Goal: Feedback & Contribution: Leave review/rating

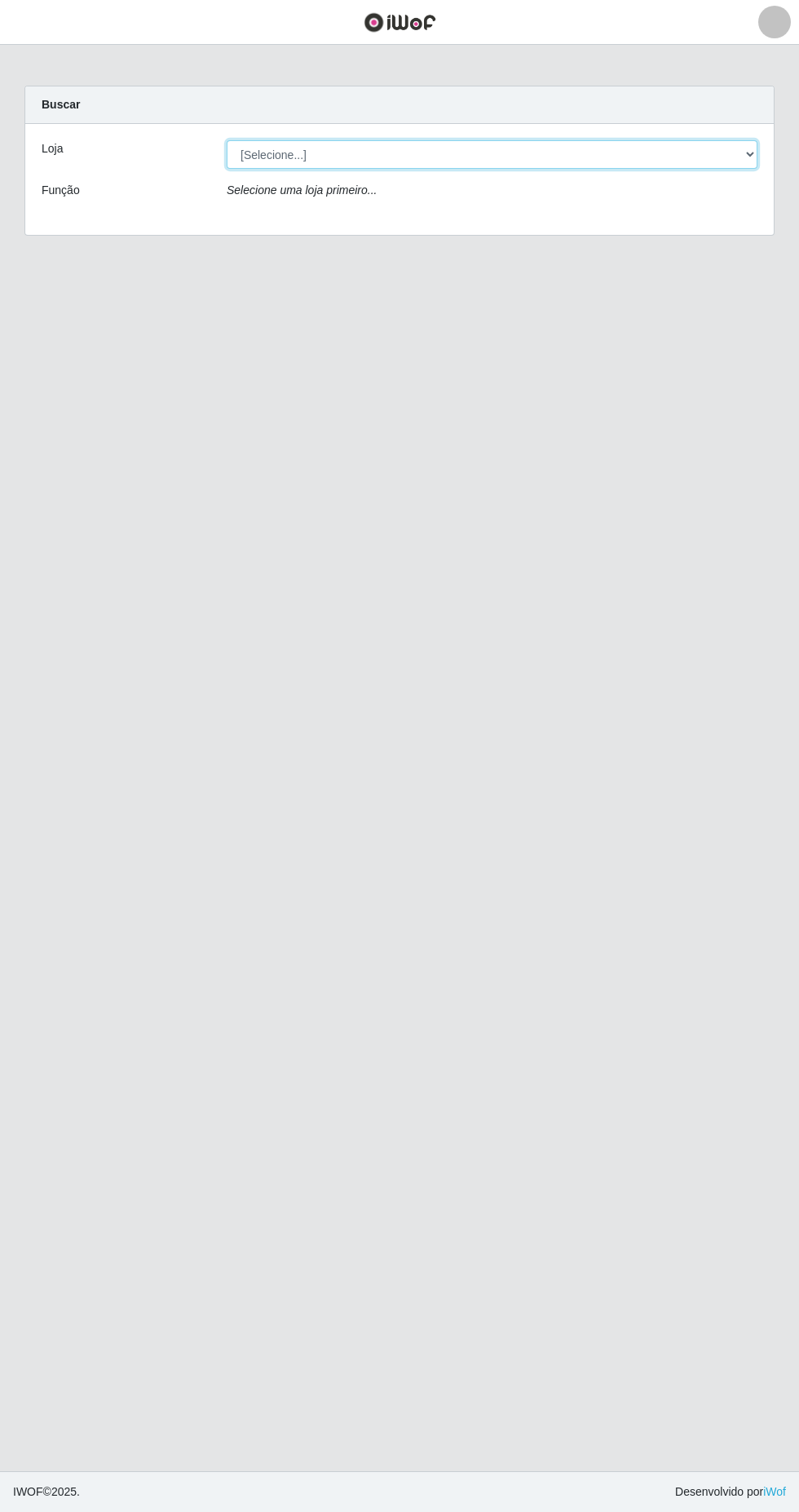
click at [580, 159] on select "[Selecione...] Extrabom - Loja 05 [GEOGRAPHIC_DATA]" at bounding box center [491, 155] width 530 height 29
select select "494"
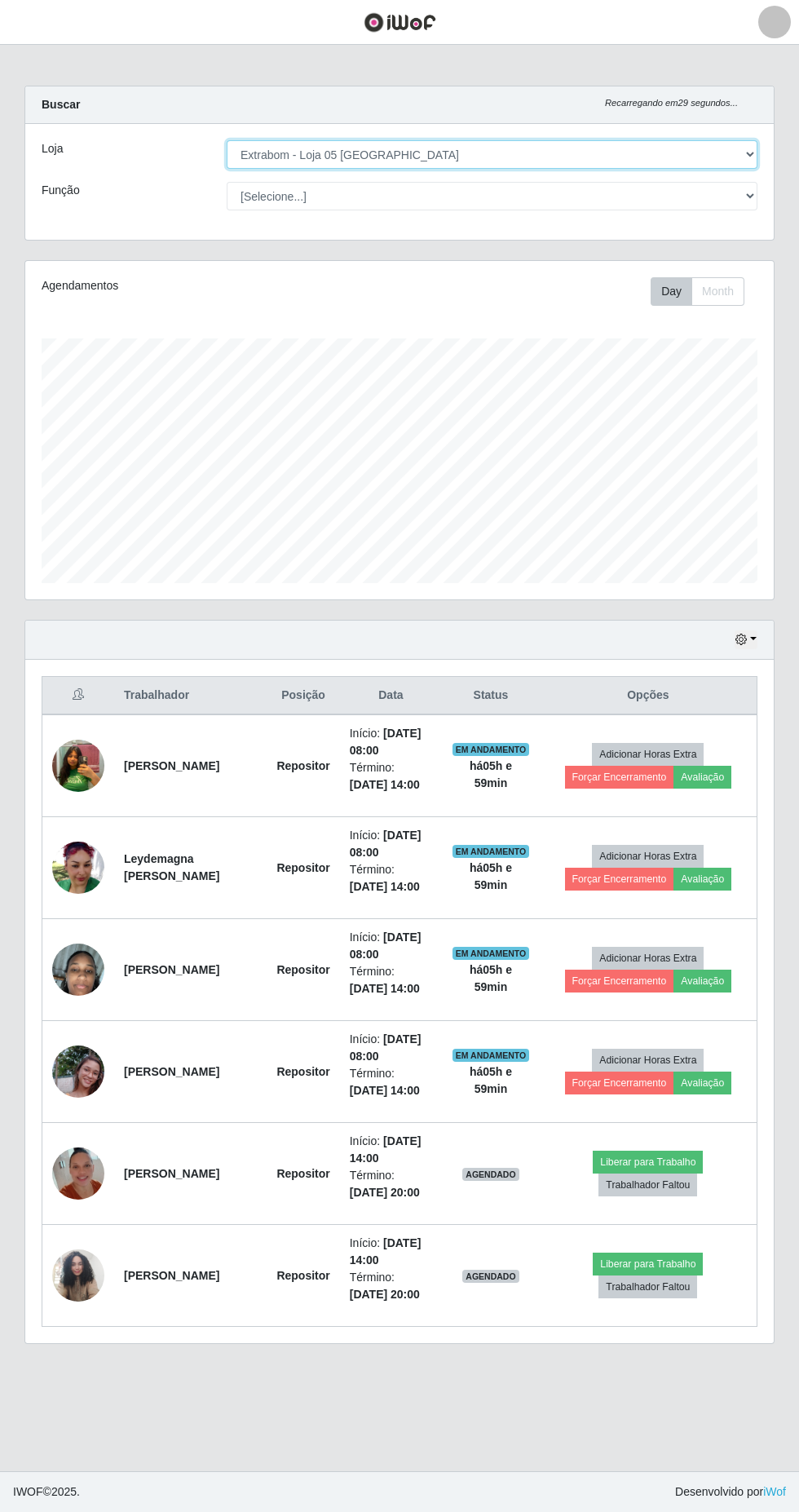
scroll to position [338, 749]
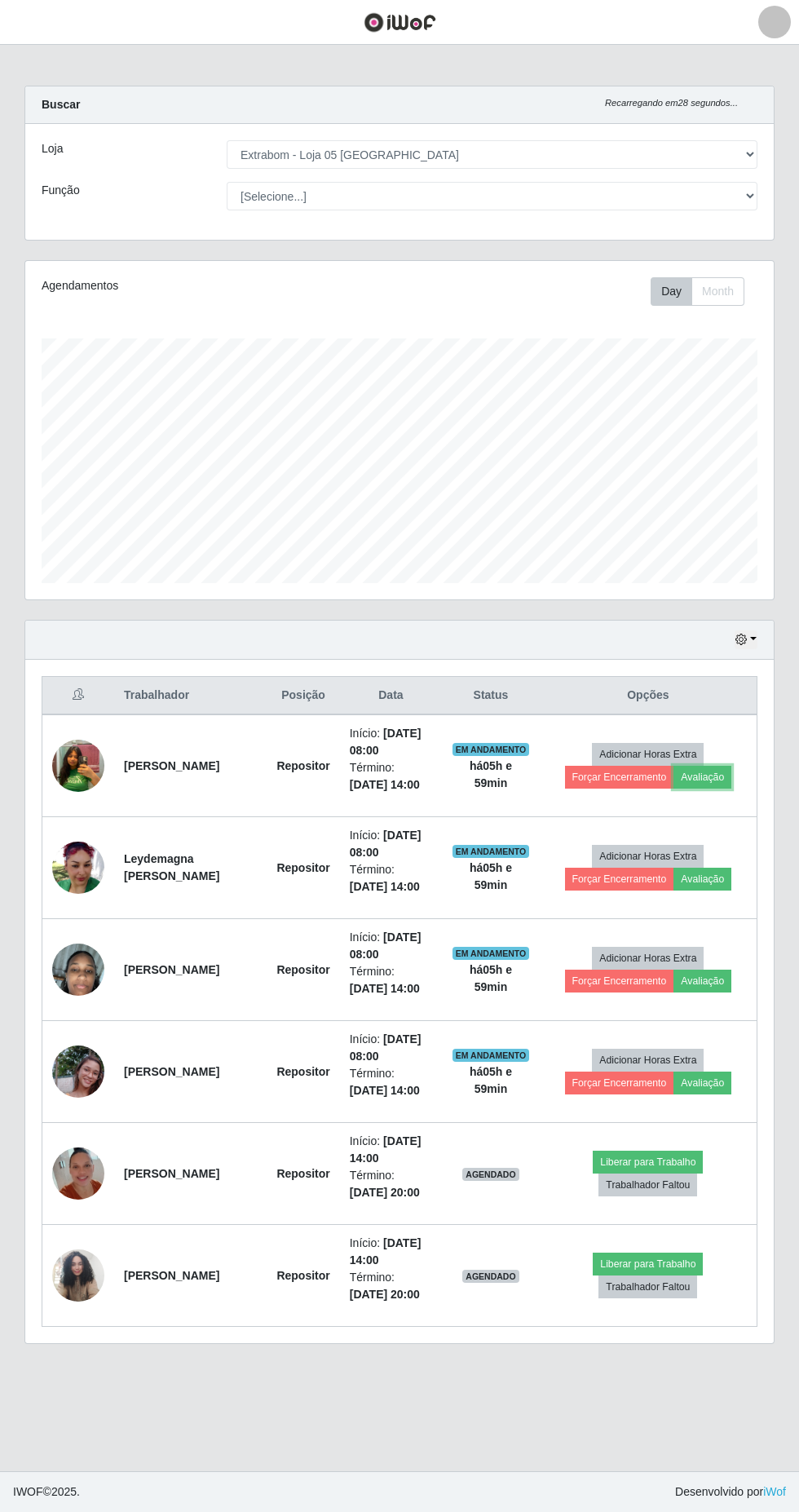
click at [701, 777] on button "Avaliação" at bounding box center [703, 777] width 58 height 23
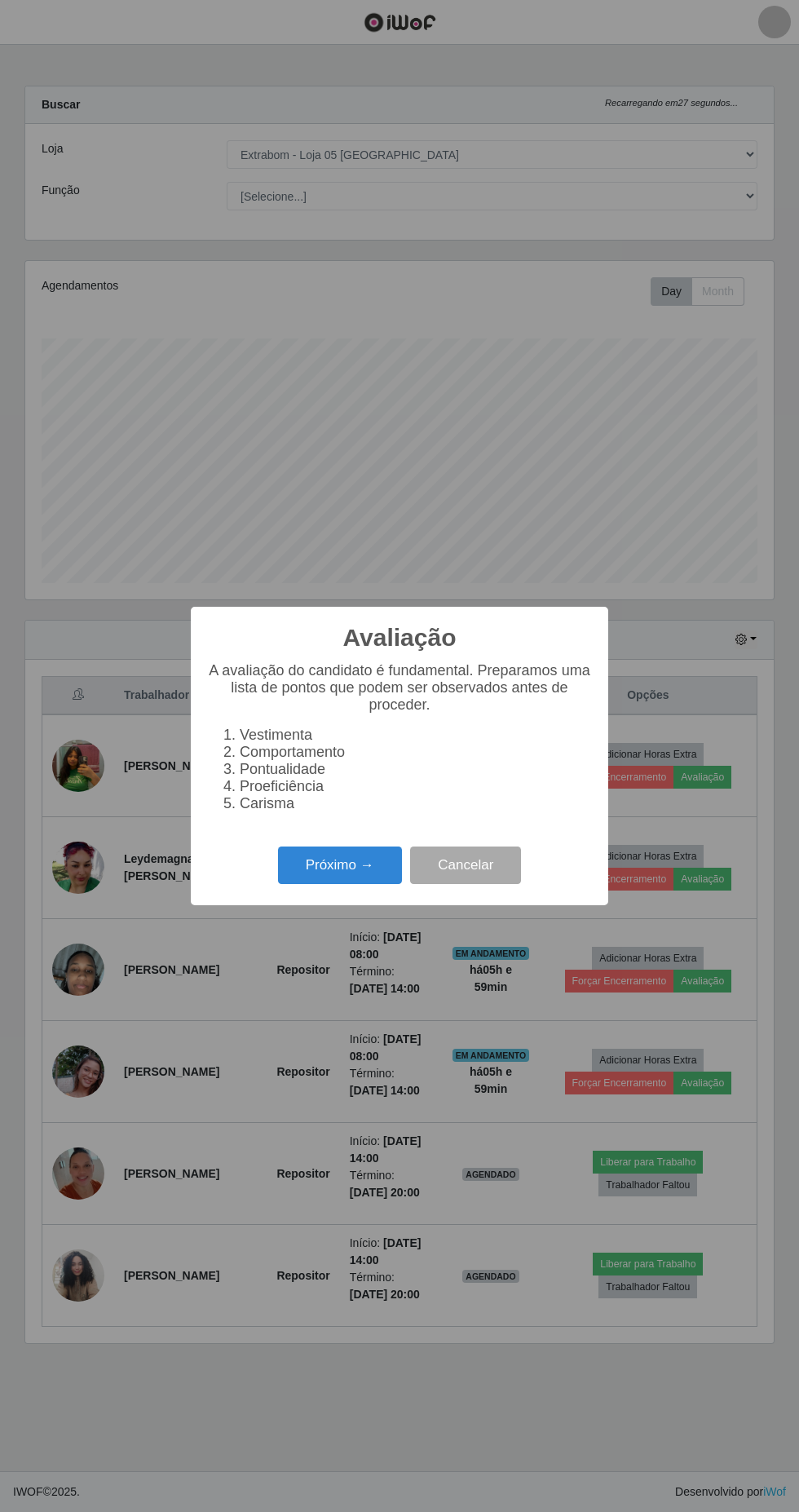
click at [325, 858] on button "Próximo →" at bounding box center [340, 866] width 124 height 39
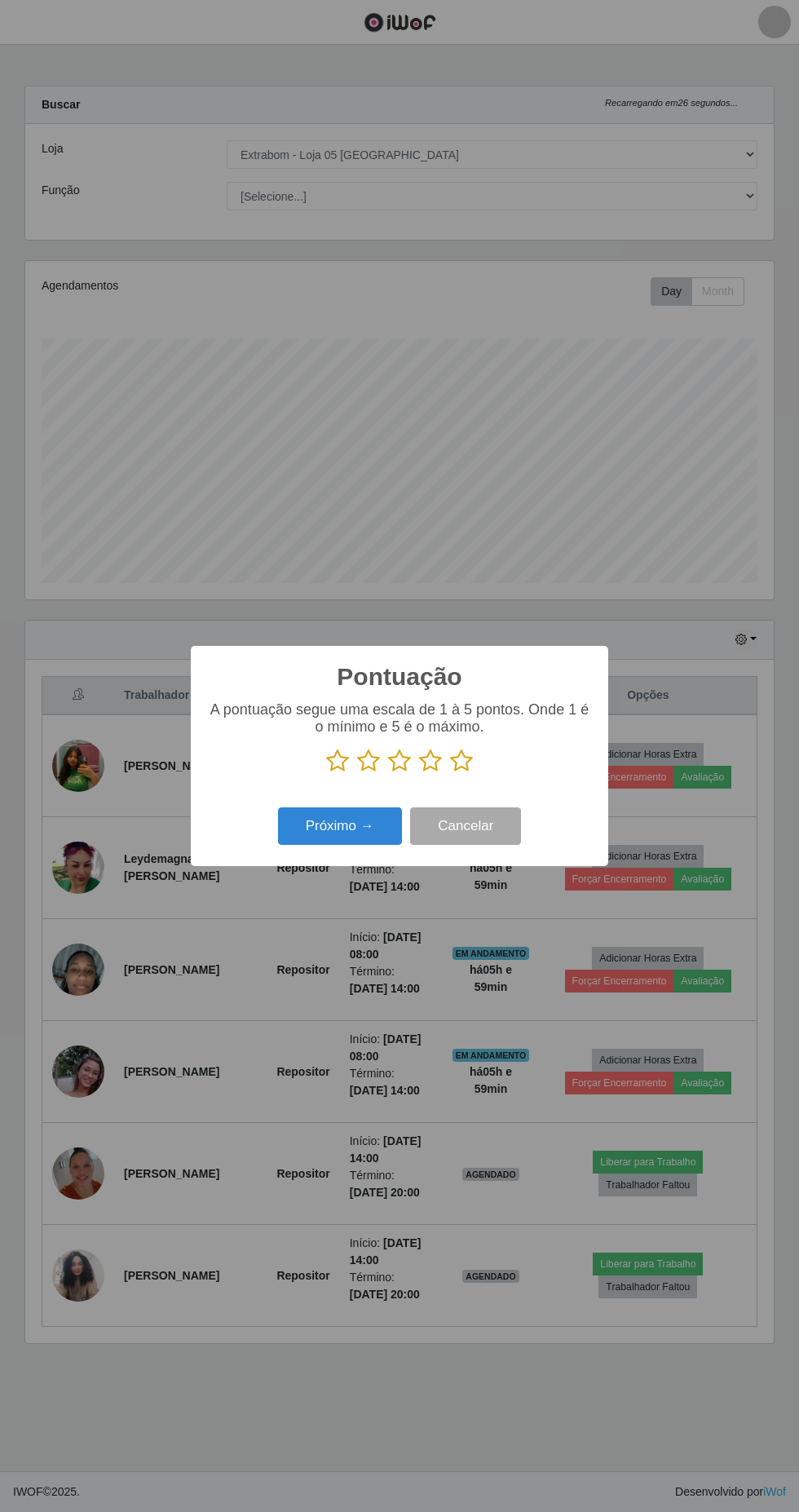
click at [468, 756] on icon at bounding box center [462, 761] width 23 height 24
click at [451, 773] on input "radio" at bounding box center [451, 773] width 0 height 0
click at [334, 823] on button "Próximo →" at bounding box center [340, 826] width 124 height 39
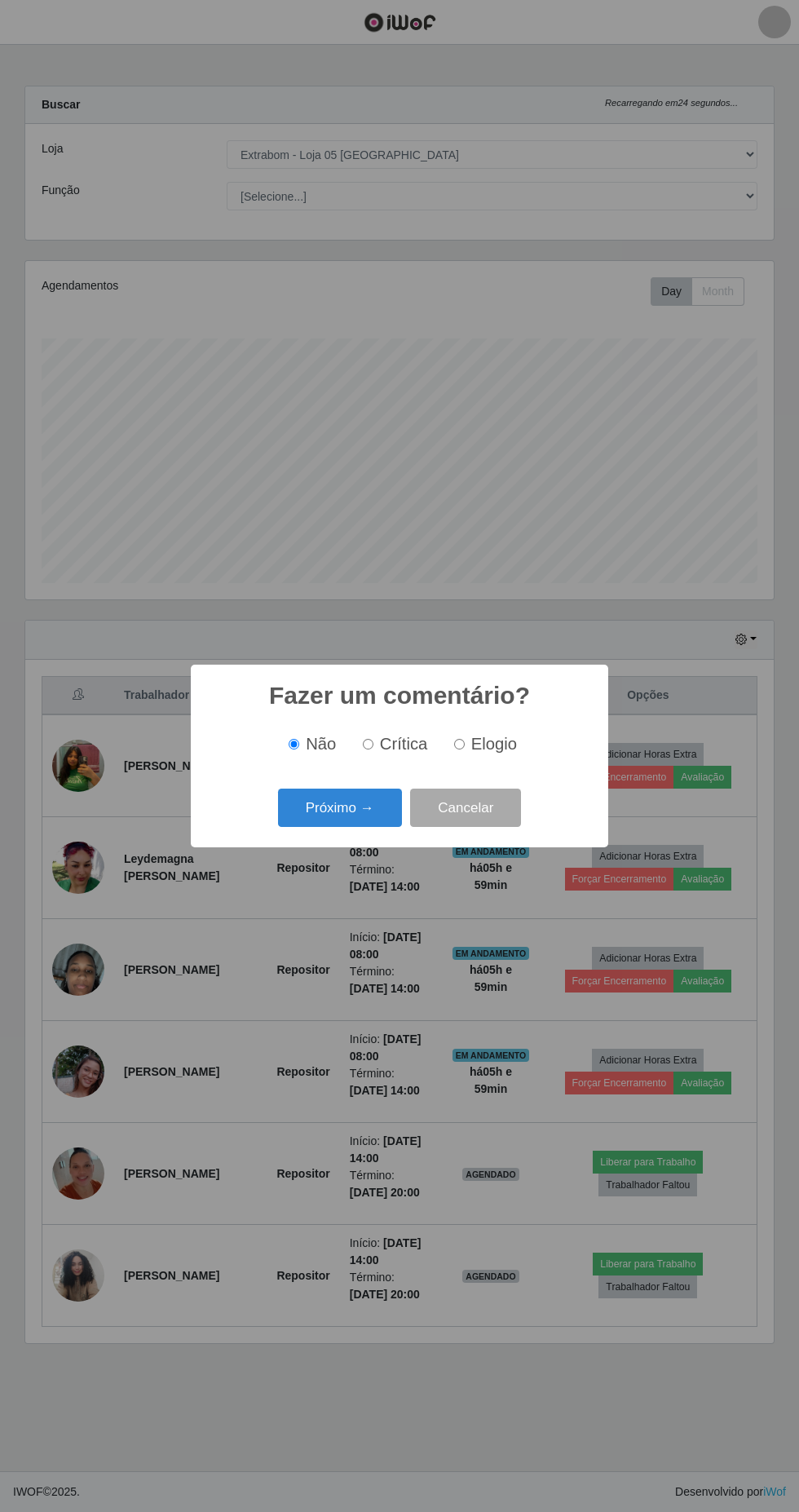
click at [497, 744] on span "Elogio" at bounding box center [494, 743] width 45 height 18
click at [465, 744] on input "Elogio" at bounding box center [459, 743] width 11 height 11
radio input "true"
click at [341, 807] on button "Próximo →" at bounding box center [340, 808] width 124 height 39
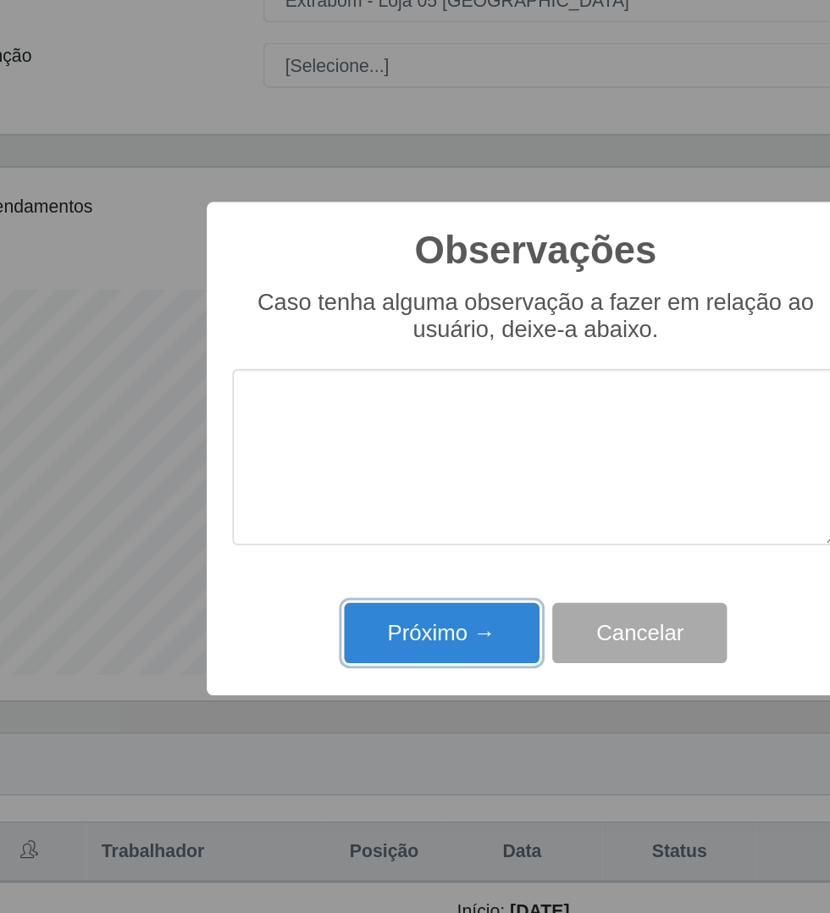
click at [332, 578] on button "Próximo →" at bounding box center [353, 578] width 129 height 40
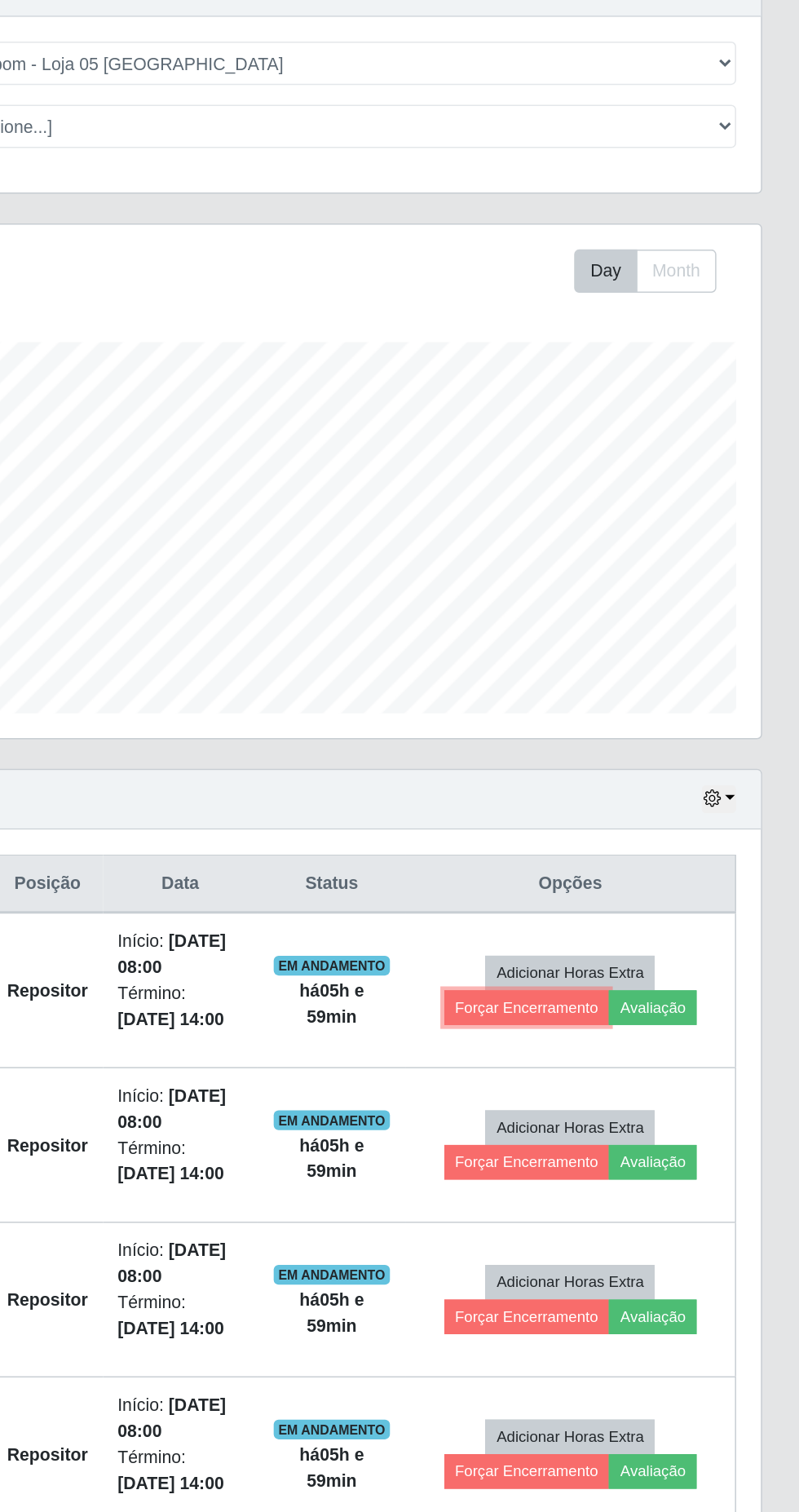
click at [631, 772] on button "Forçar Encerramento" at bounding box center [619, 777] width 109 height 23
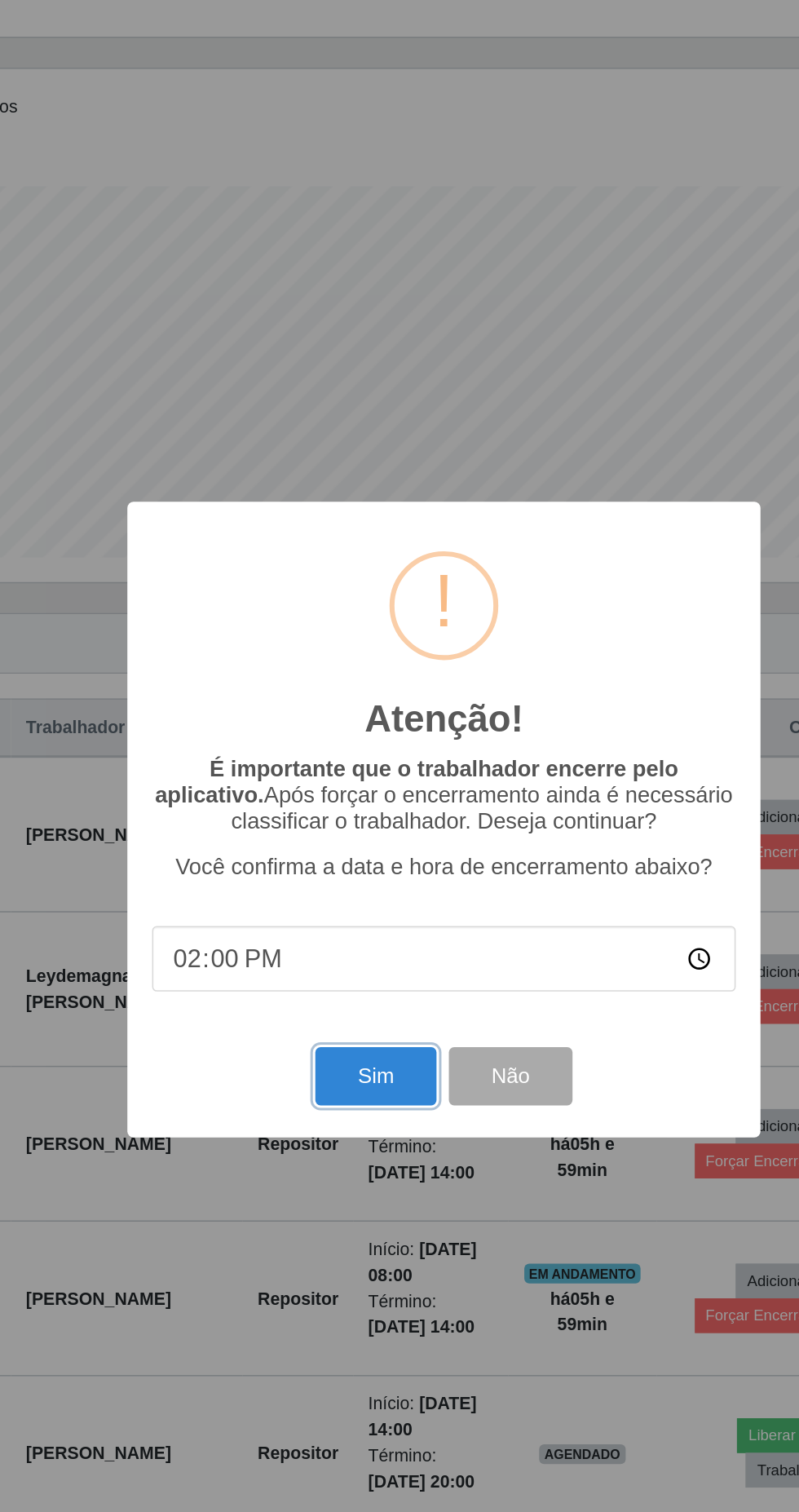
click at [346, 945] on button "Sim" at bounding box center [354, 925] width 79 height 39
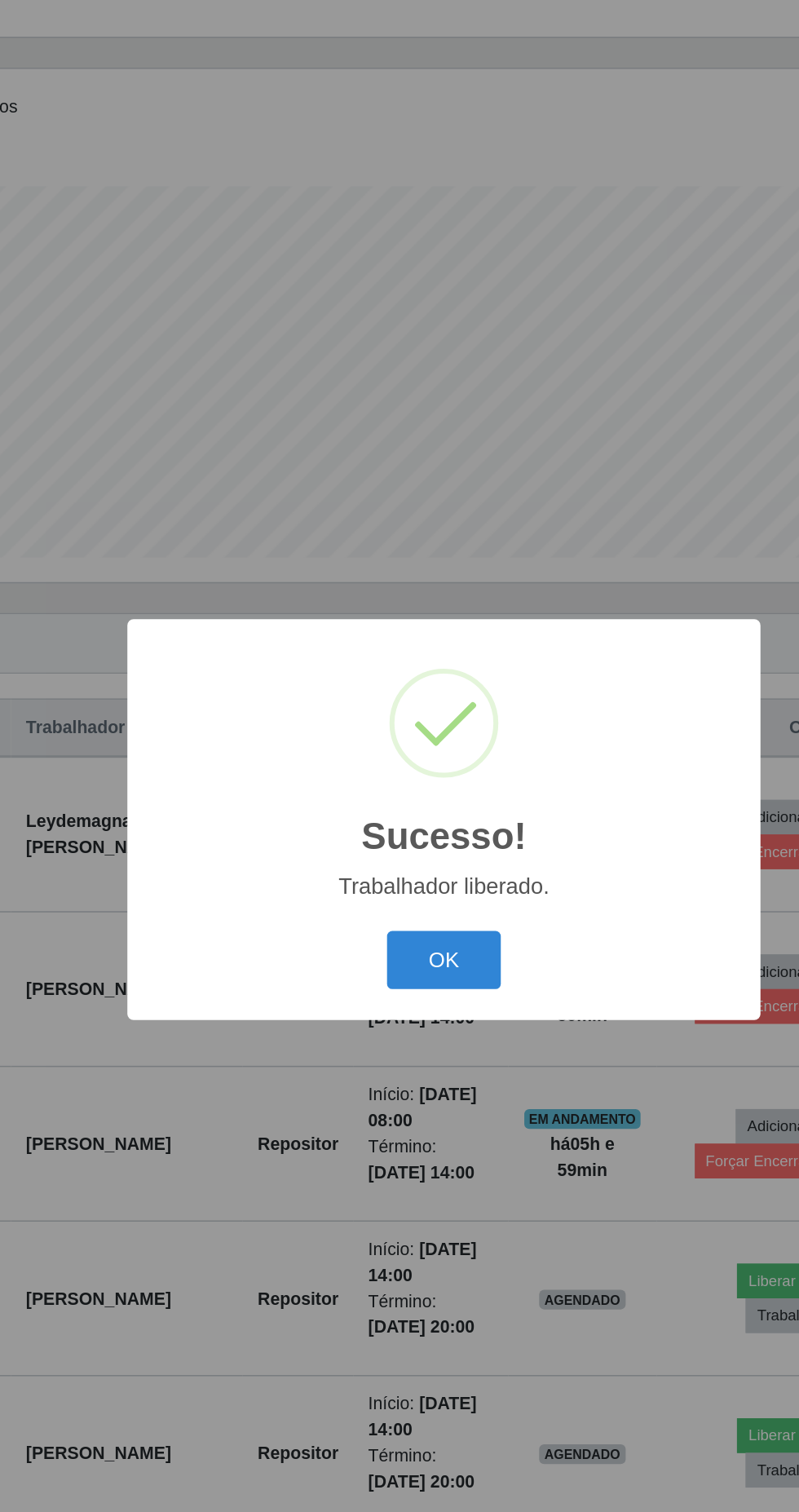
click at [407, 868] on button "OK" at bounding box center [400, 848] width 76 height 39
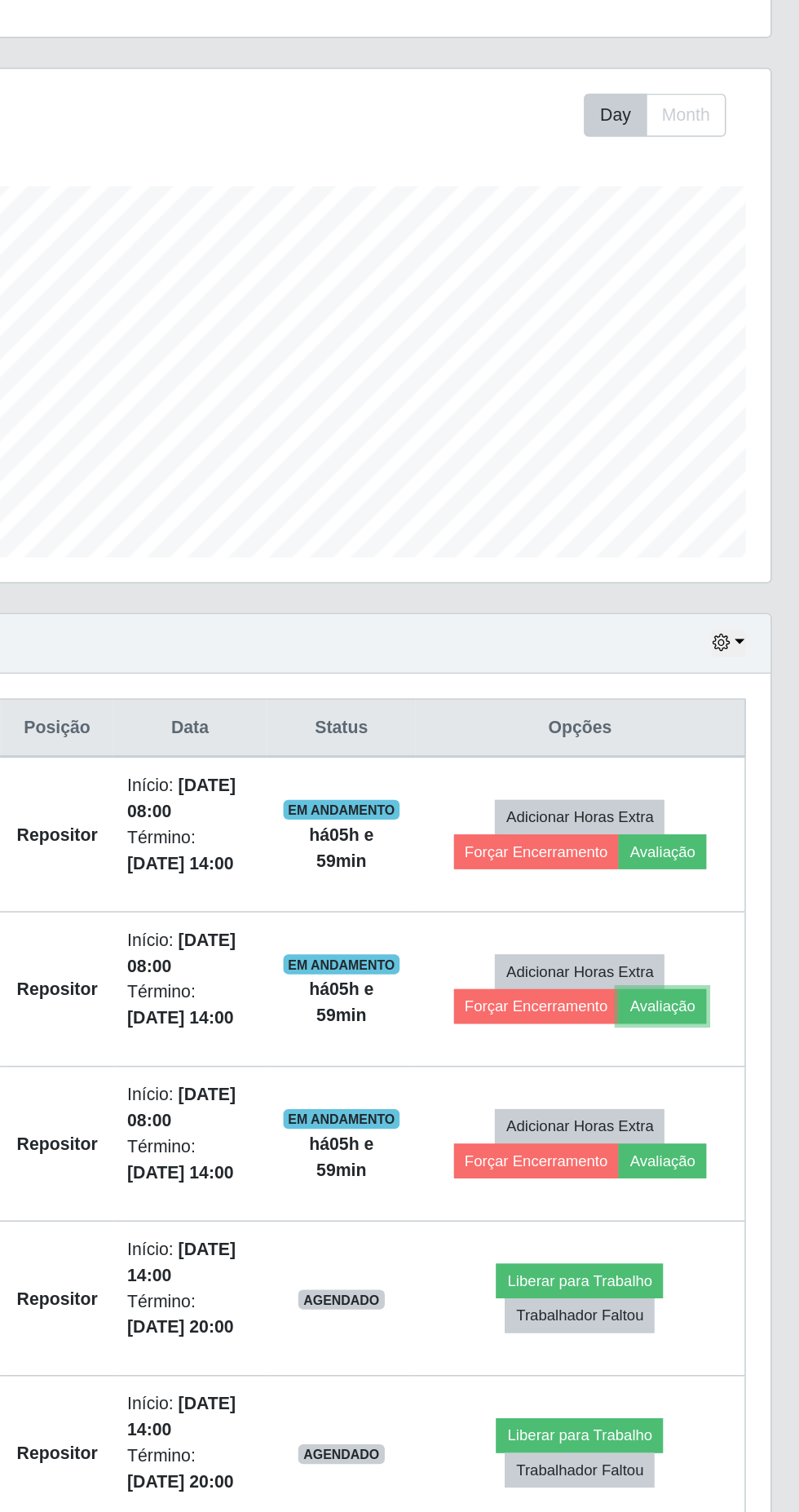
click at [703, 884] on button "Avaliação" at bounding box center [703, 879] width 58 height 23
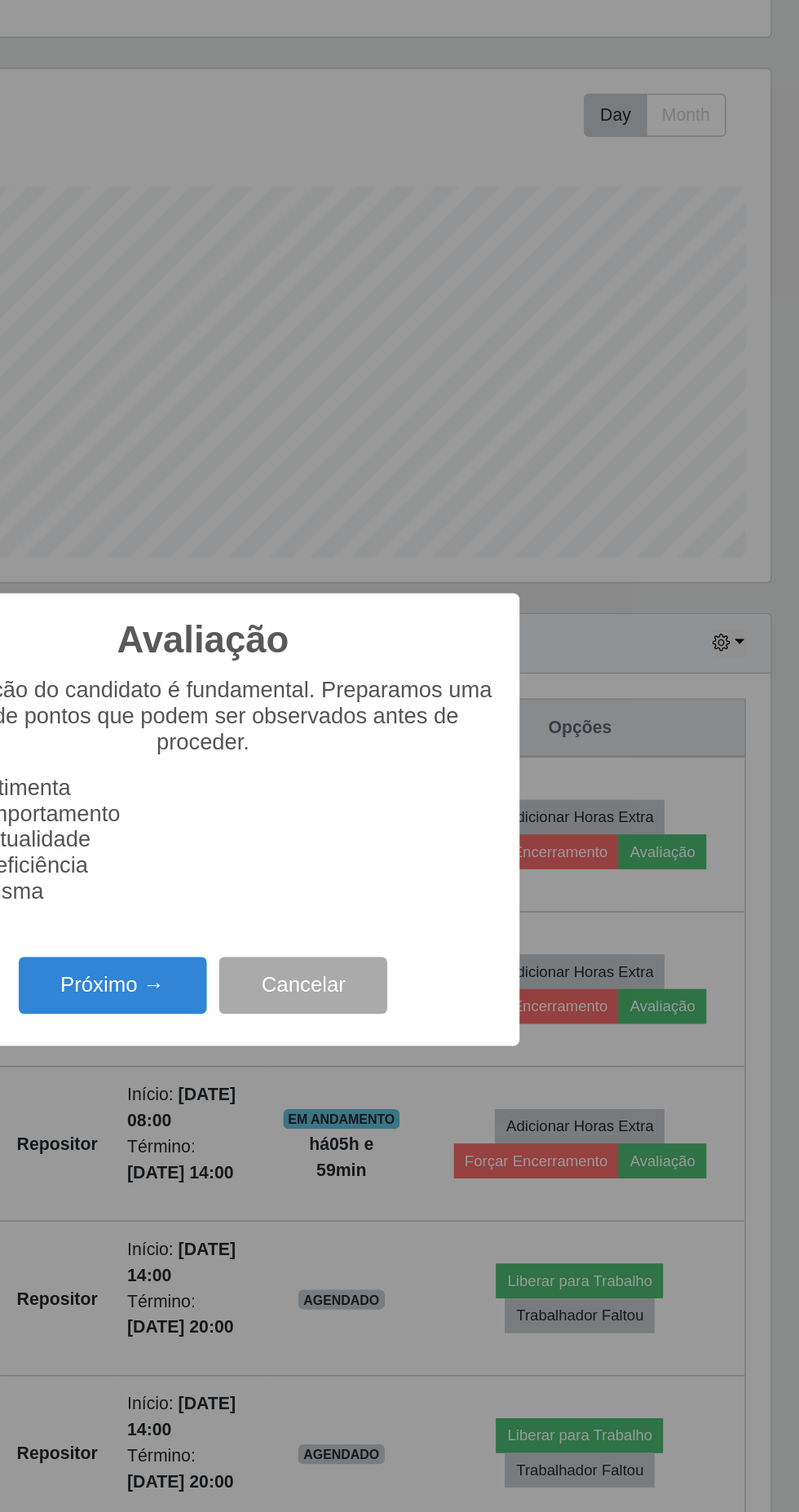
click at [372, 885] on button "Próximo →" at bounding box center [340, 866] width 124 height 39
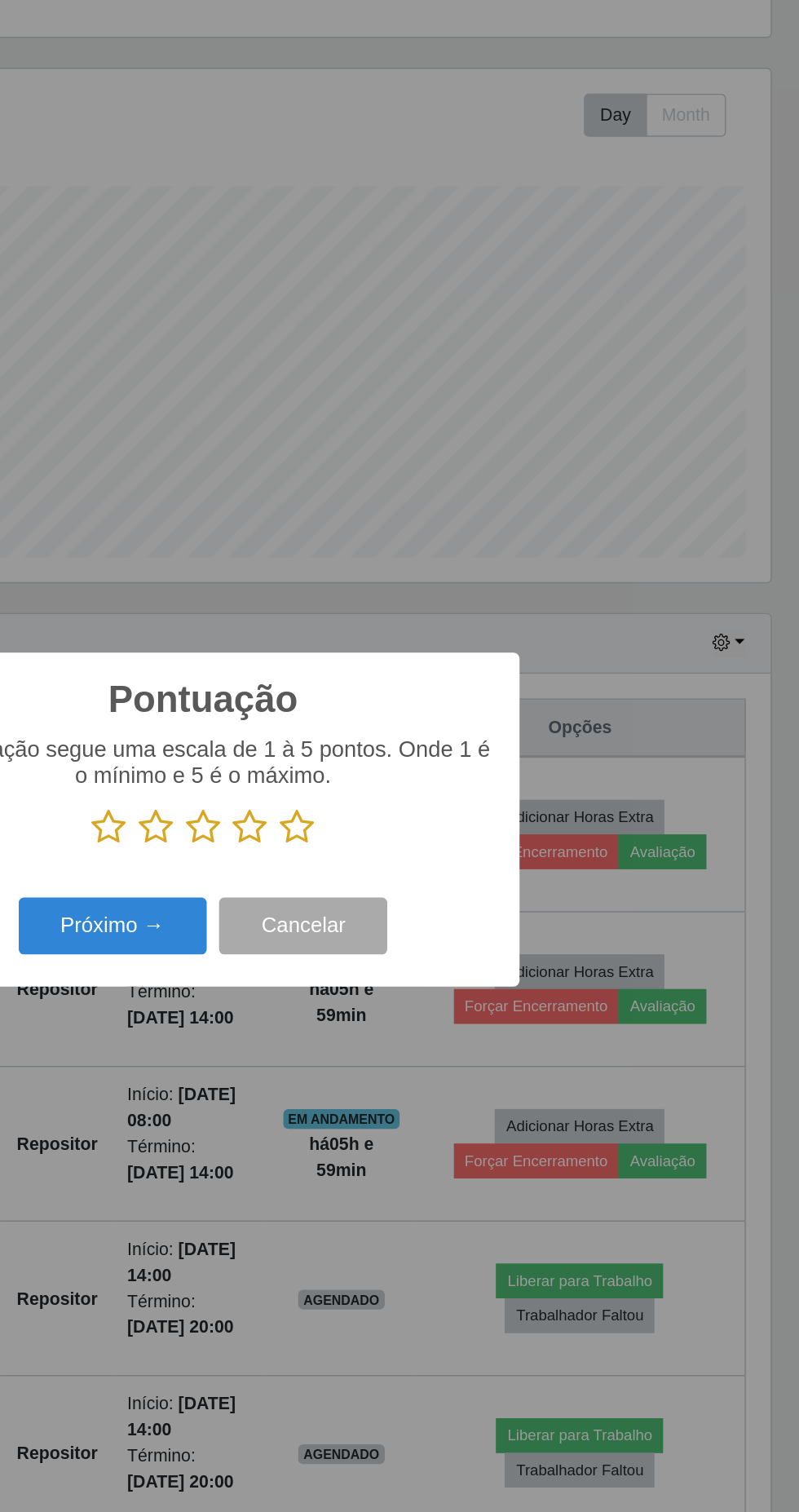
click at [462, 773] on icon at bounding box center [462, 761] width 23 height 24
click at [451, 773] on input "radio" at bounding box center [451, 773] width 0 height 0
click at [370, 846] on button "Próximo →" at bounding box center [340, 826] width 124 height 39
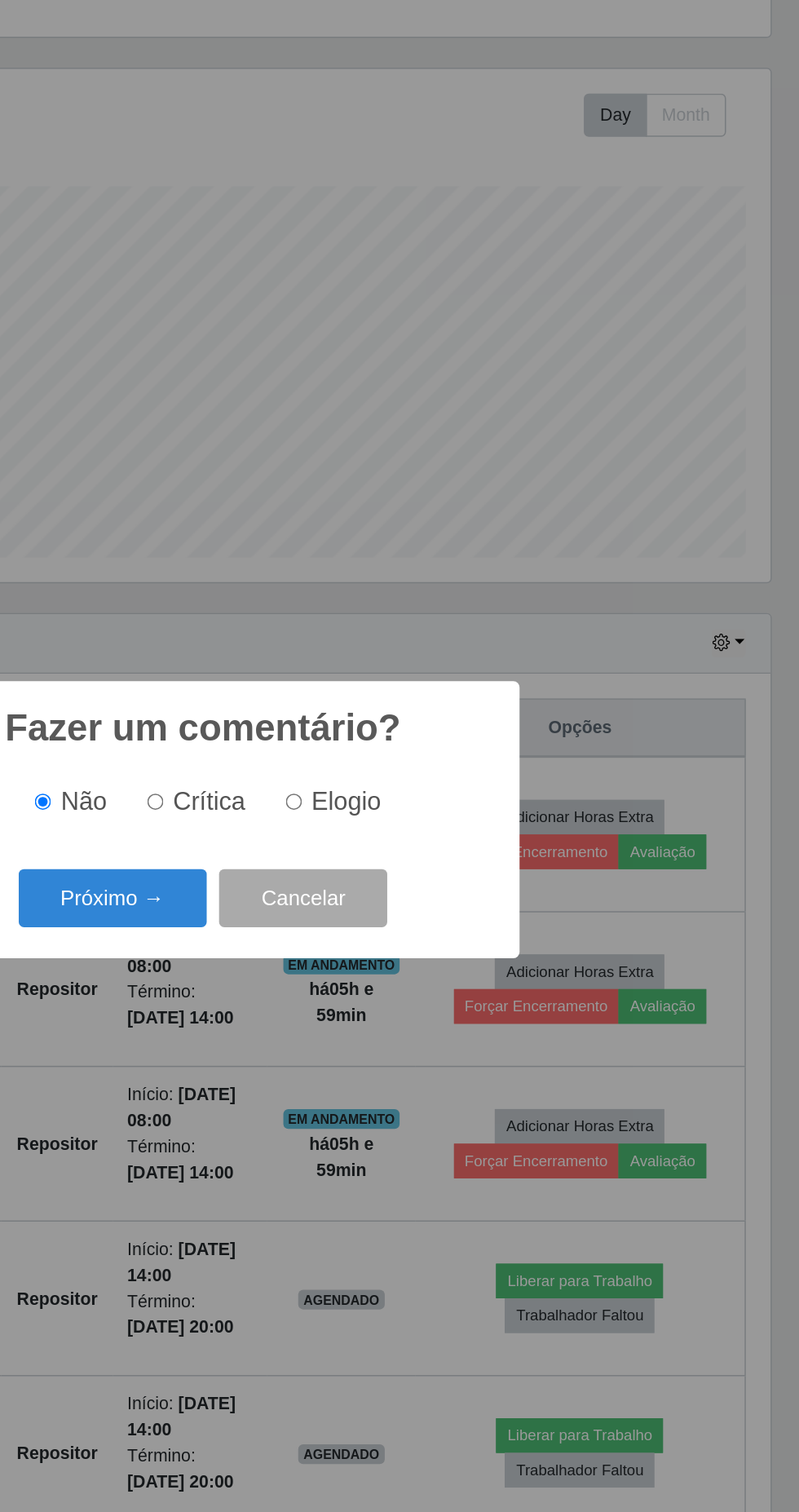
click at [483, 753] on span "Elogio" at bounding box center [494, 743] width 45 height 18
click at [465, 749] on input "Elogio" at bounding box center [459, 743] width 11 height 11
radio input "true"
click at [366, 827] on button "Próximo →" at bounding box center [340, 808] width 124 height 39
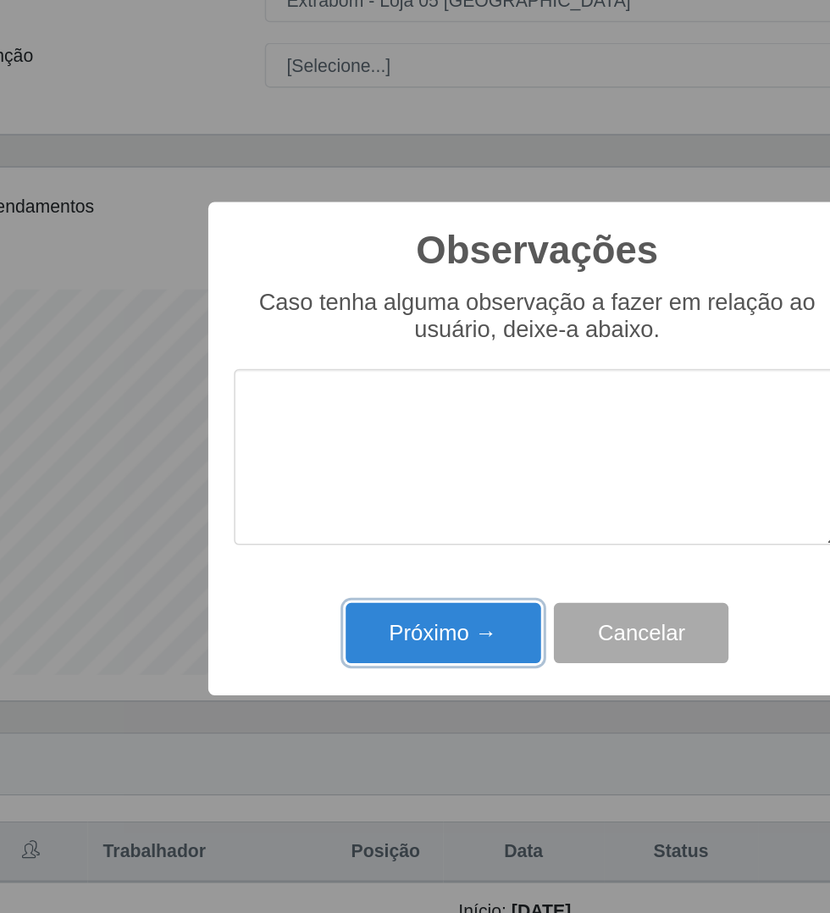
click at [347, 584] on button "Próximo →" at bounding box center [353, 578] width 129 height 40
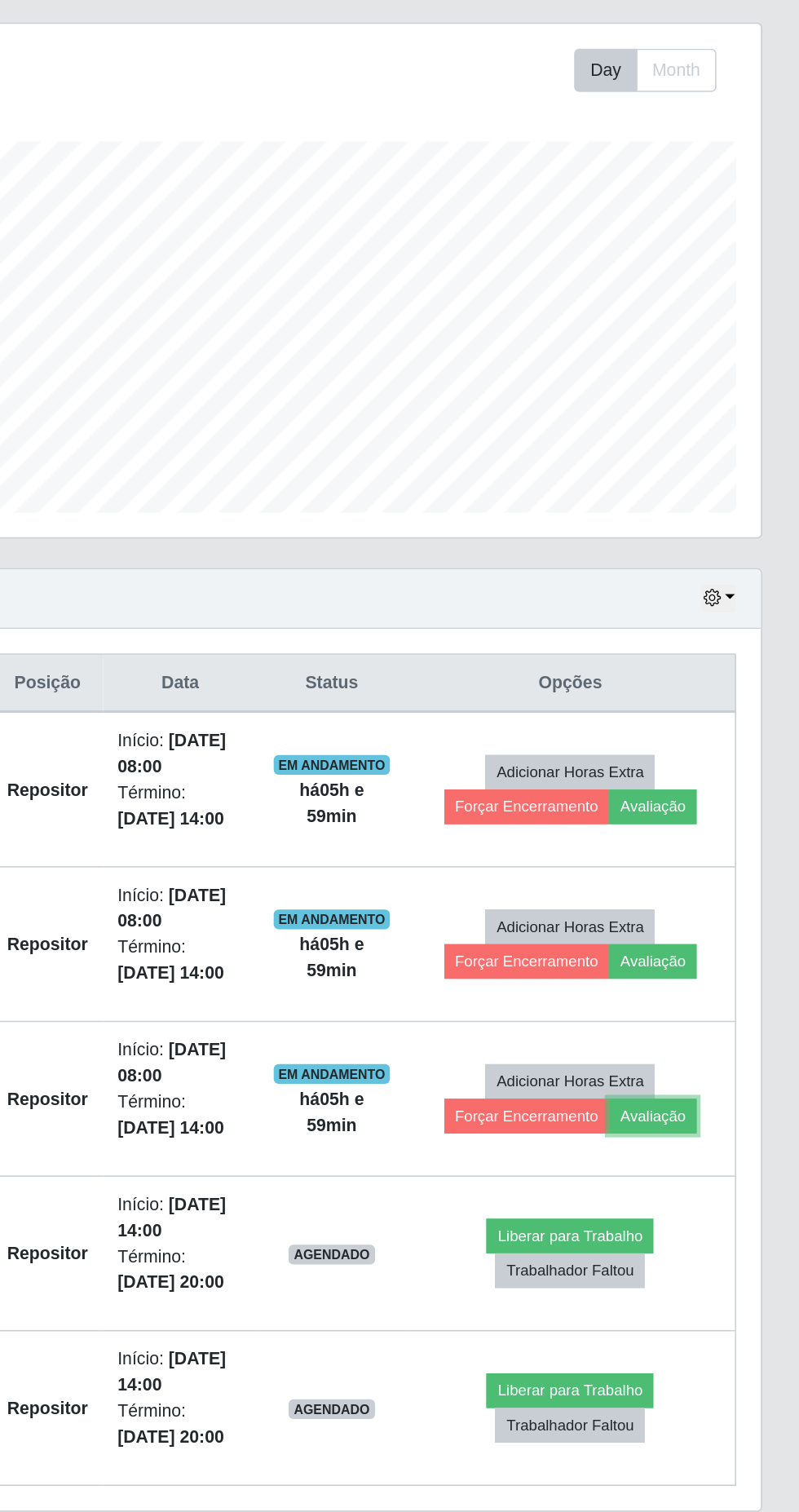
click at [702, 976] on button "Avaliação" at bounding box center [703, 981] width 58 height 23
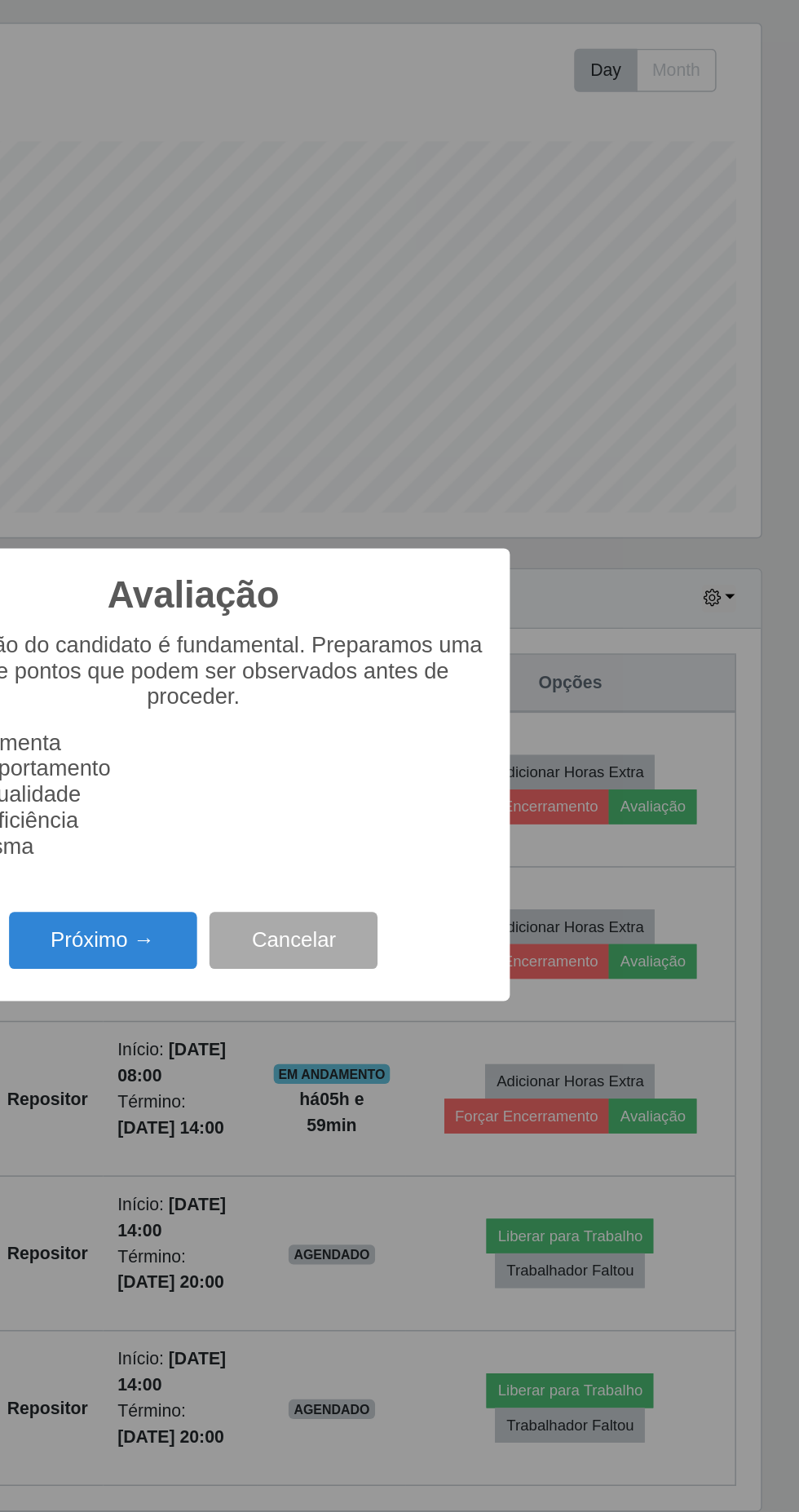
click at [373, 885] on button "Próximo →" at bounding box center [340, 866] width 124 height 39
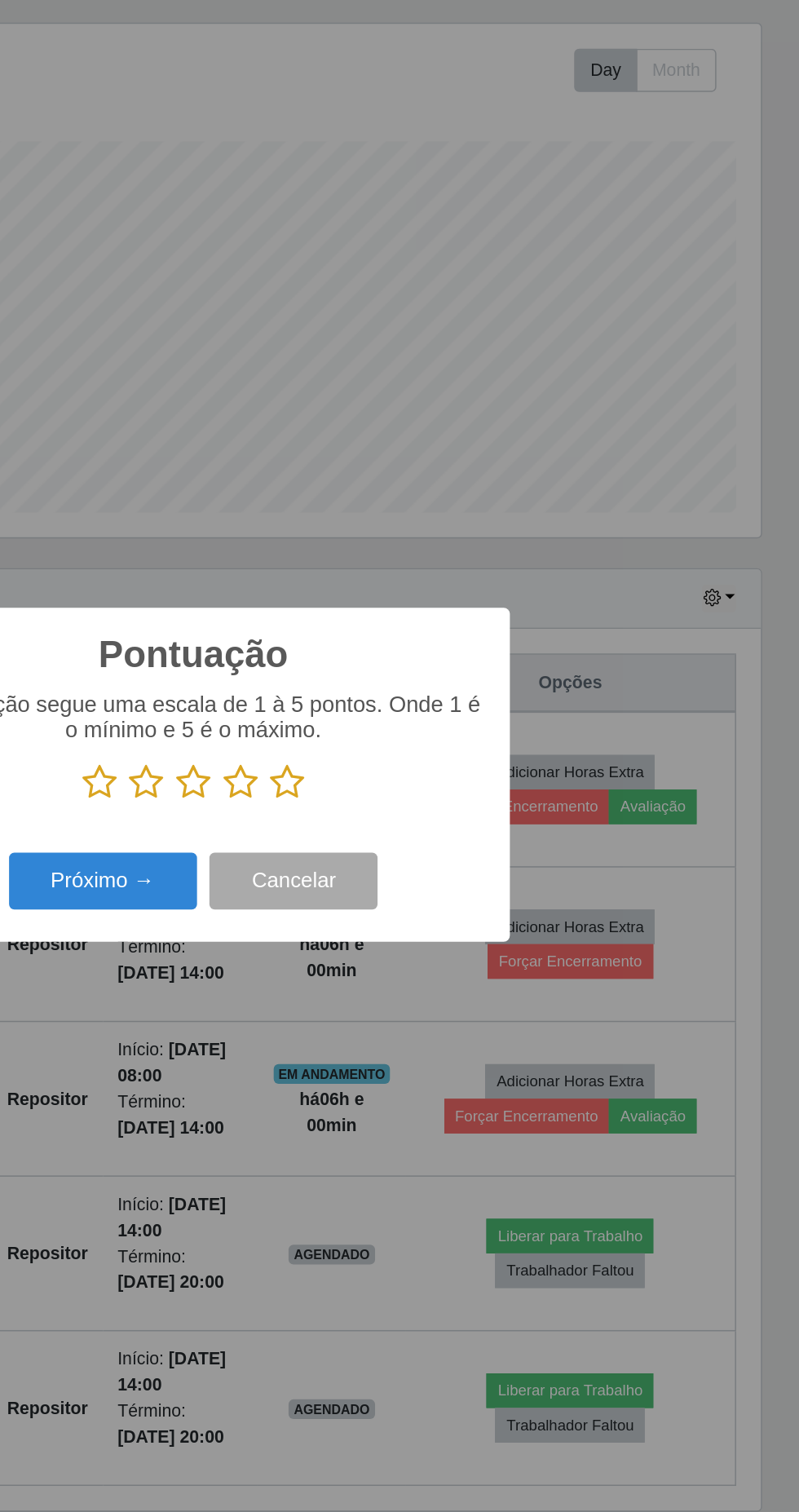
click at [455, 773] on icon at bounding box center [462, 761] width 23 height 24
click at [451, 773] on input "radio" at bounding box center [451, 773] width 0 height 0
click at [351, 846] on button "Próximo →" at bounding box center [340, 826] width 124 height 39
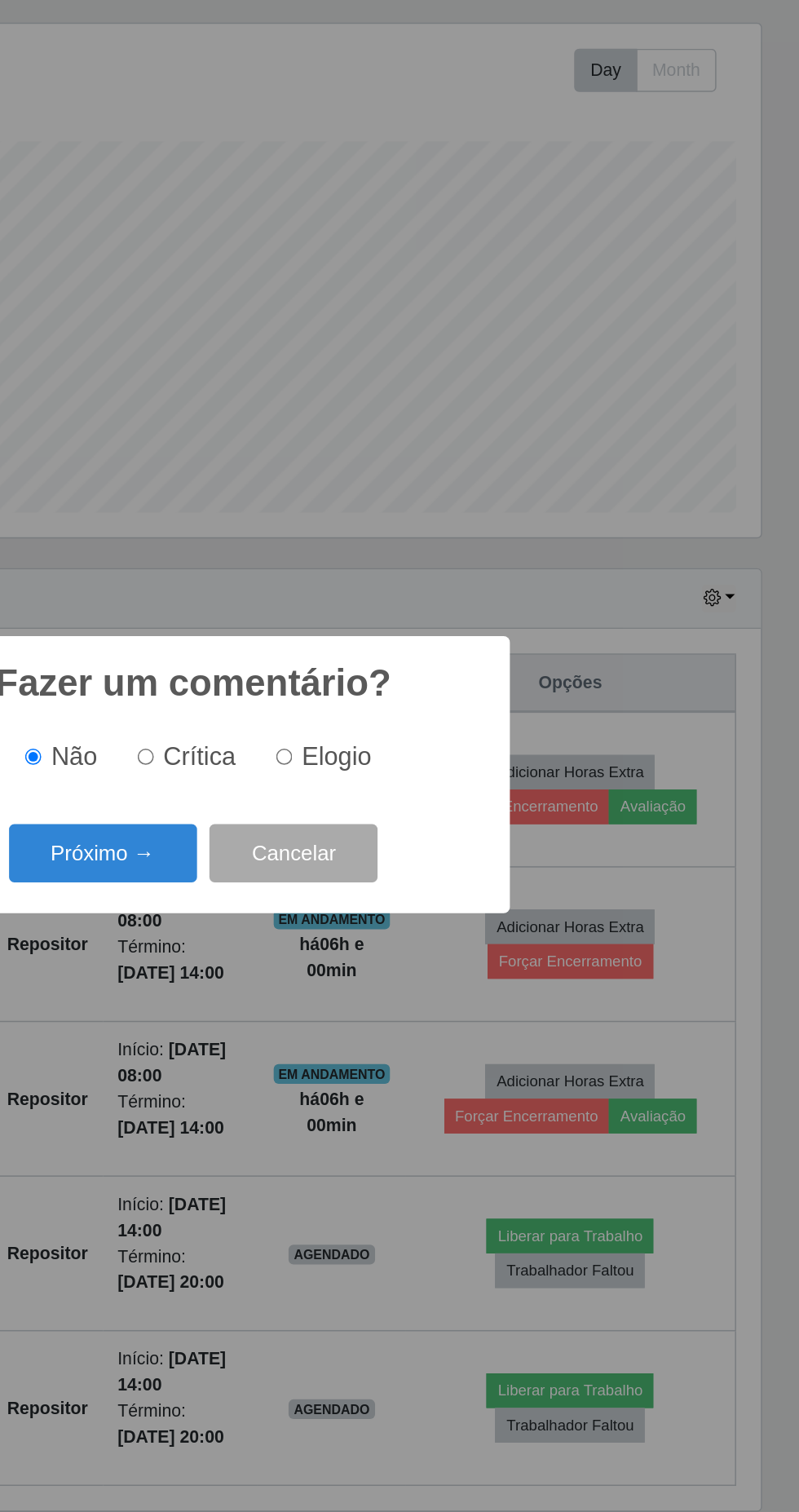
click at [367, 827] on button "Próximo →" at bounding box center [340, 808] width 124 height 39
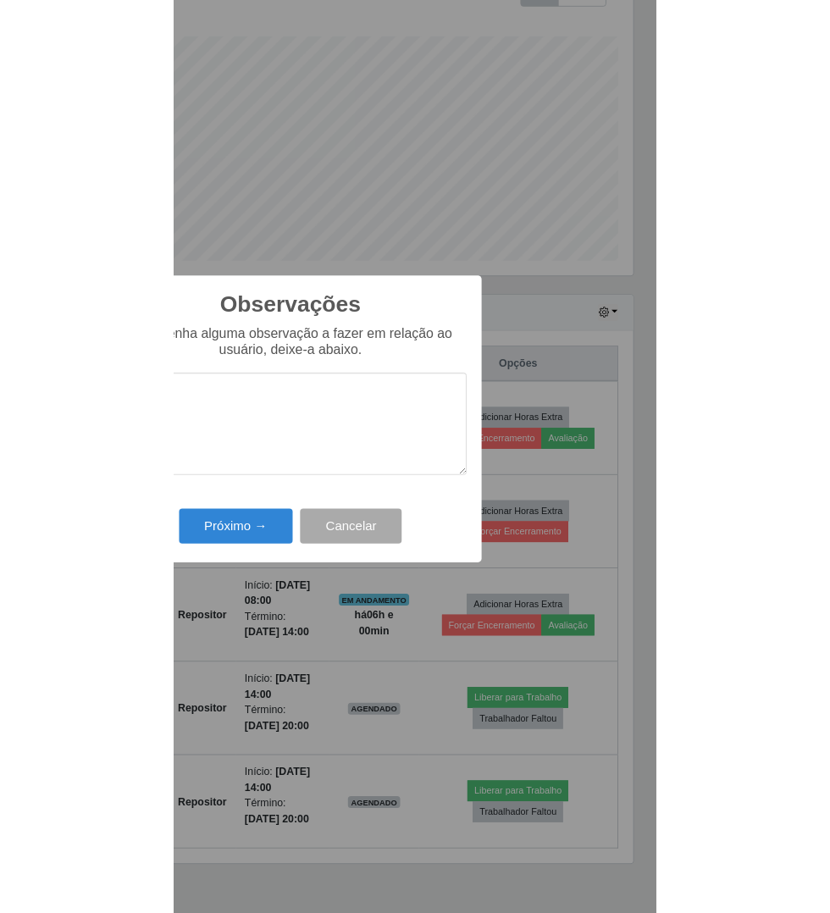
scroll to position [8, 0]
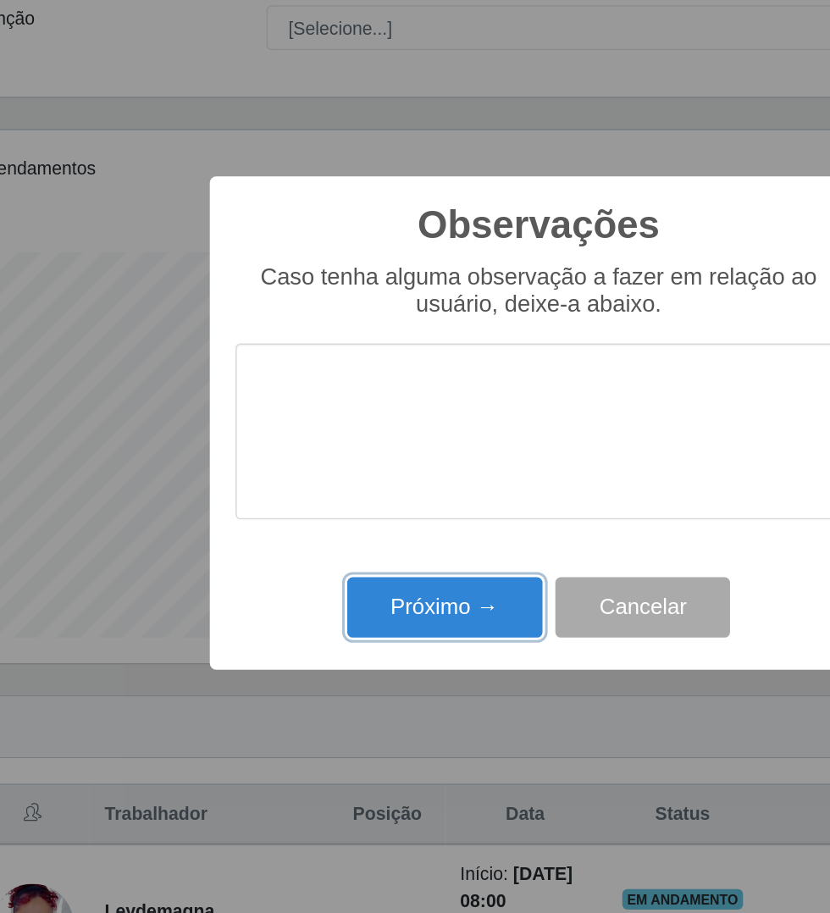
click at [369, 578] on button "Próximo →" at bounding box center [353, 578] width 129 height 40
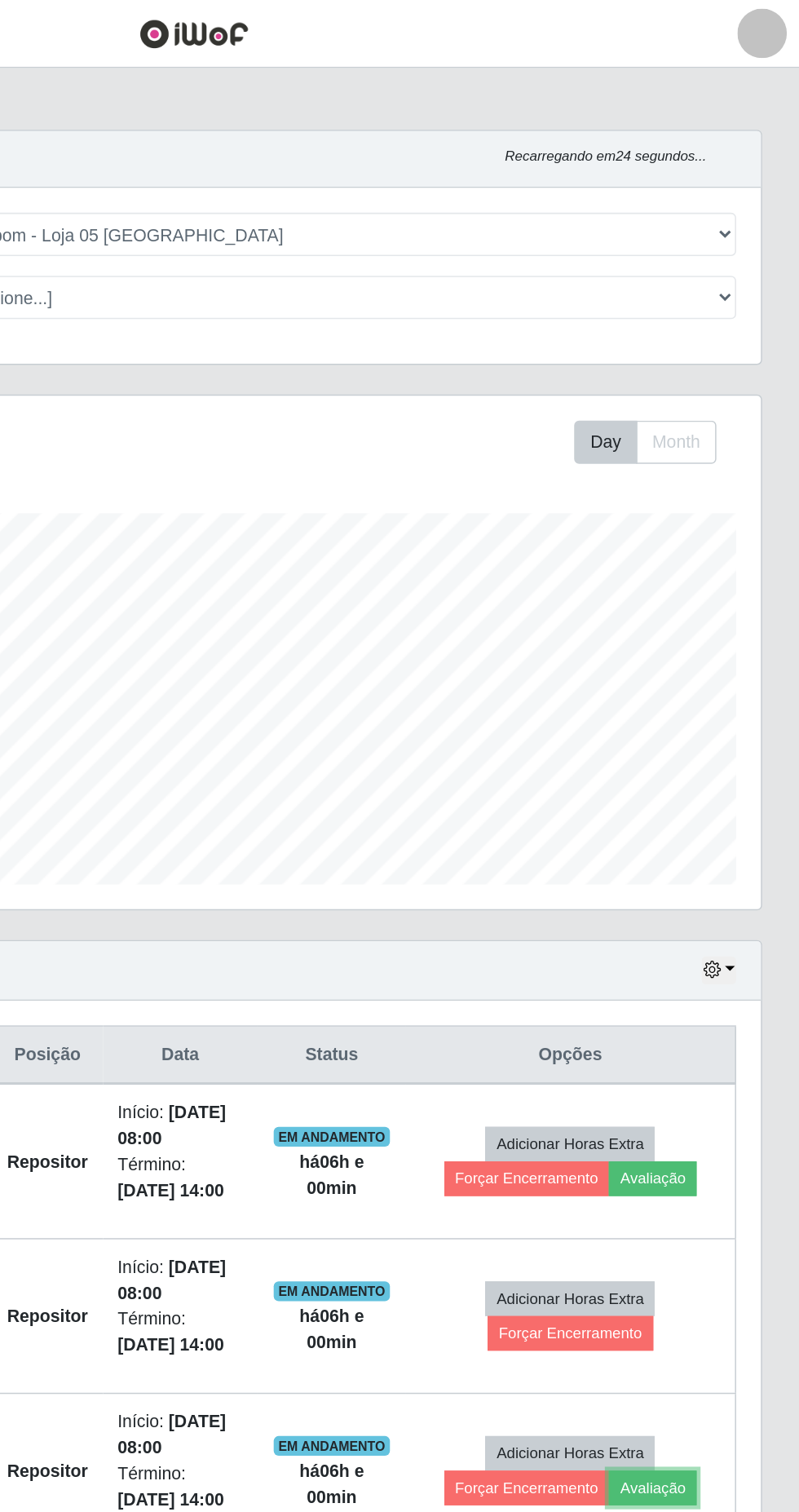
scroll to position [0, 0]
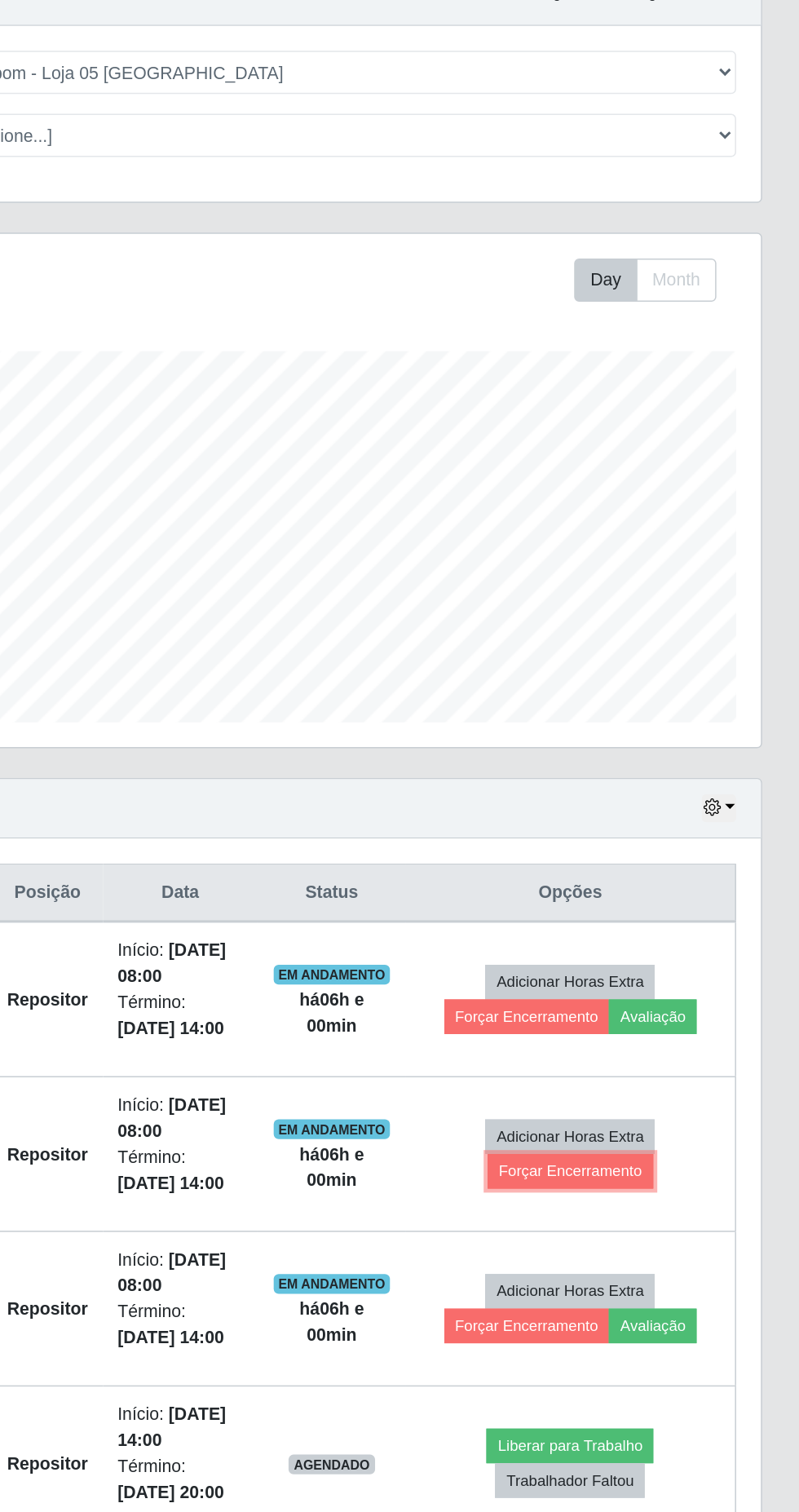
click at [658, 880] on button "Forçar Encerramento" at bounding box center [648, 879] width 109 height 23
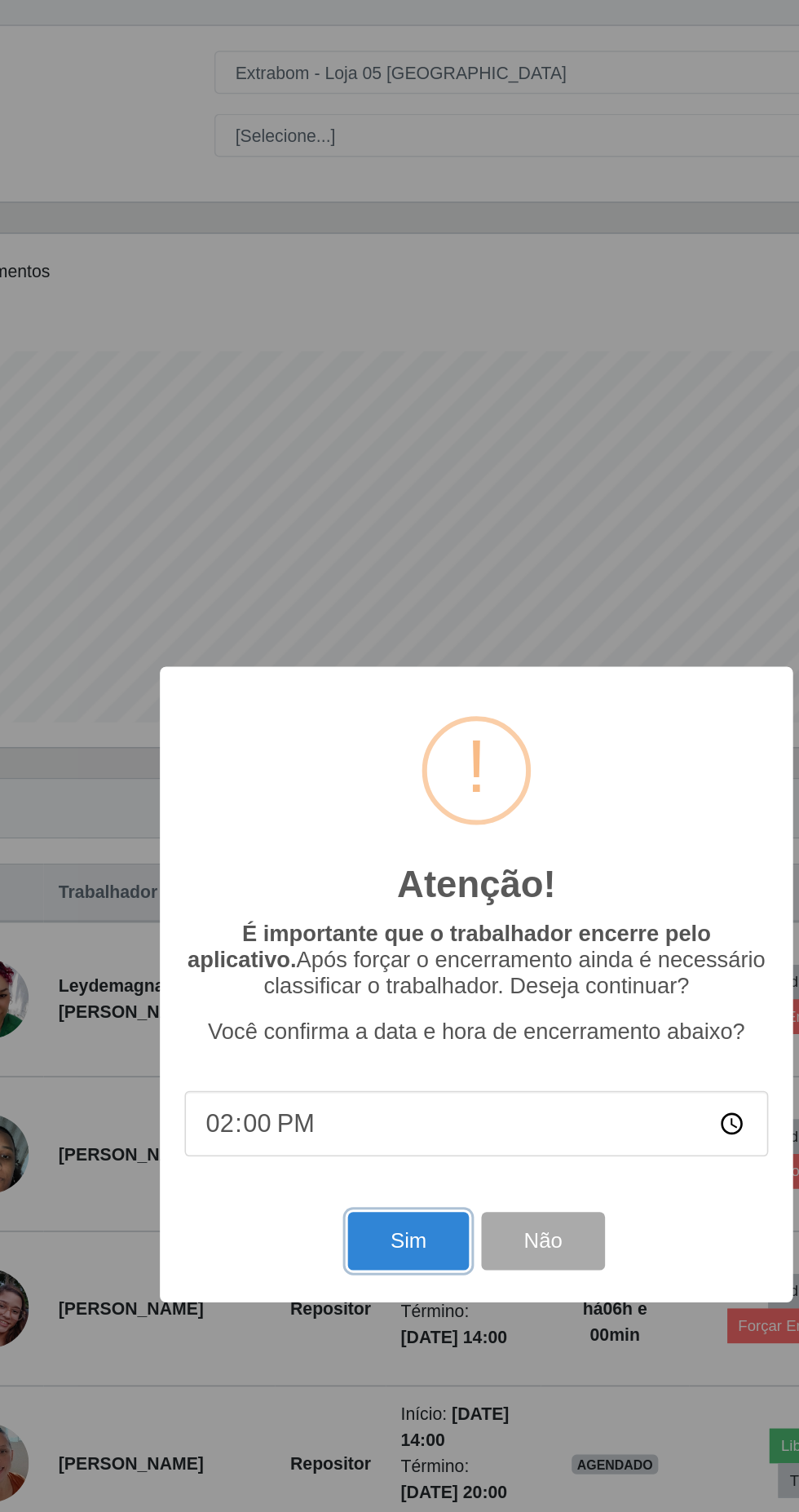
click at [347, 945] on button "Sim" at bounding box center [354, 925] width 79 height 39
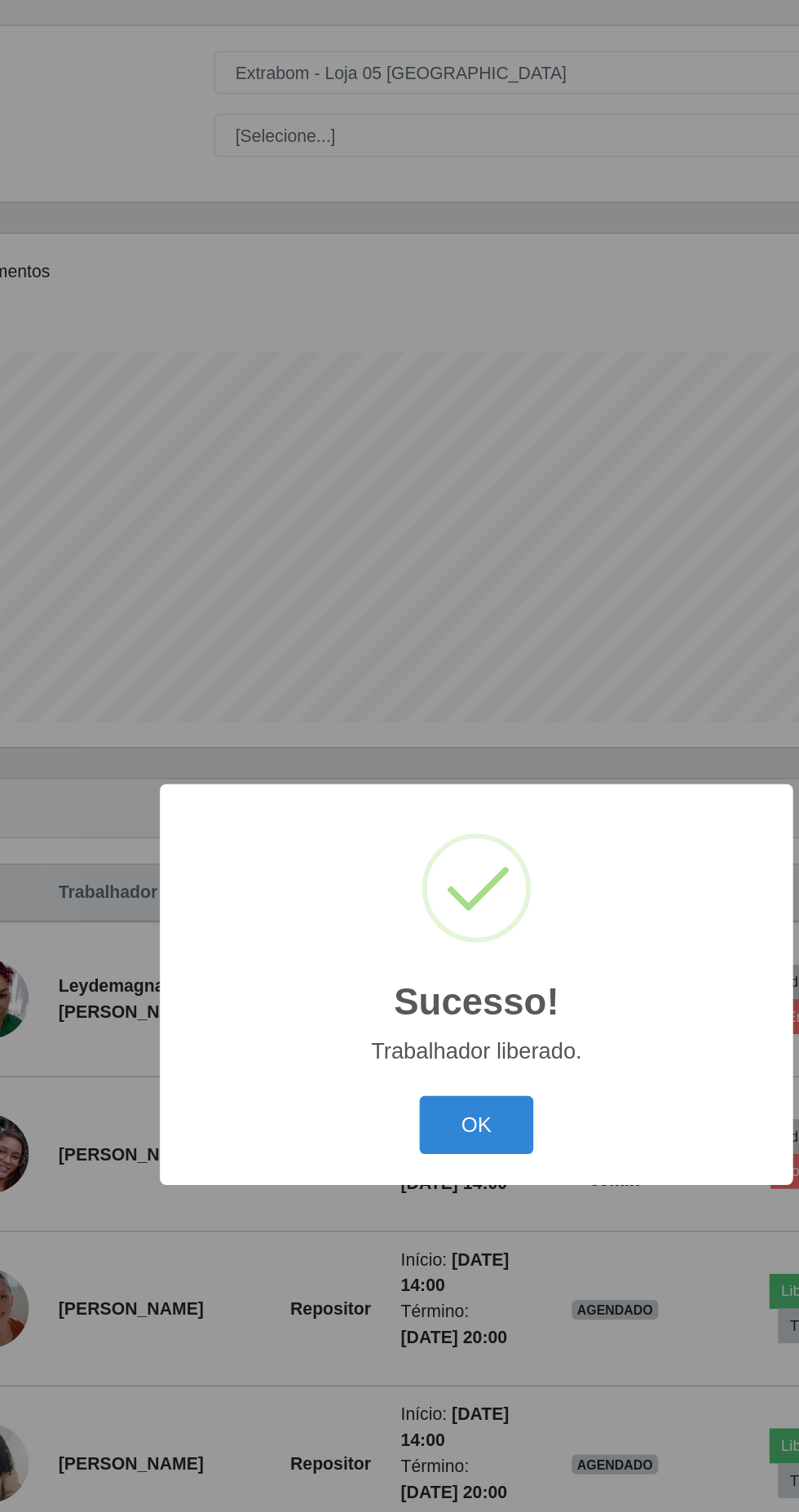
click at [397, 868] on button "OK" at bounding box center [400, 848] width 76 height 39
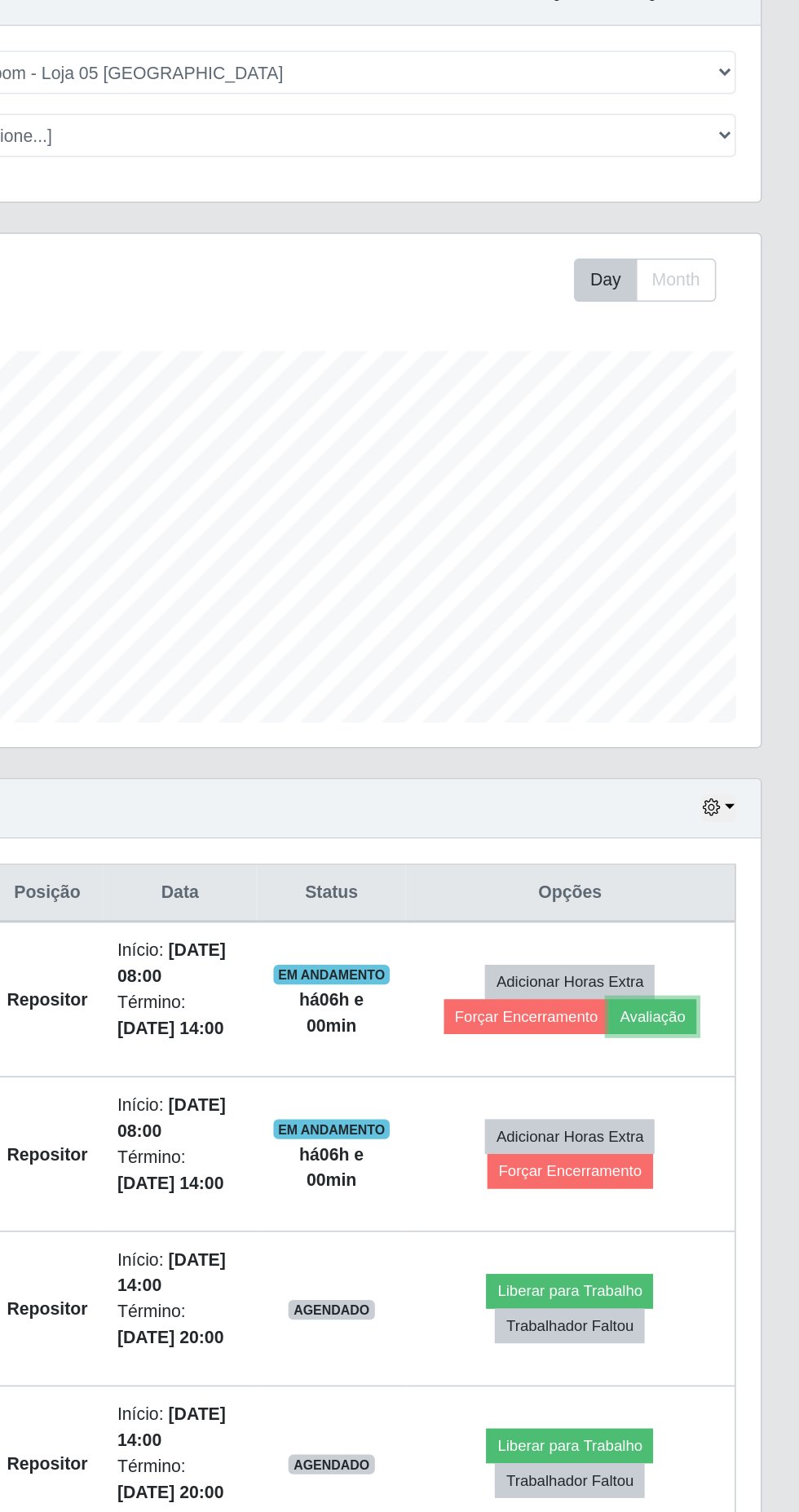
click at [710, 777] on button "Avaliação" at bounding box center [703, 777] width 58 height 23
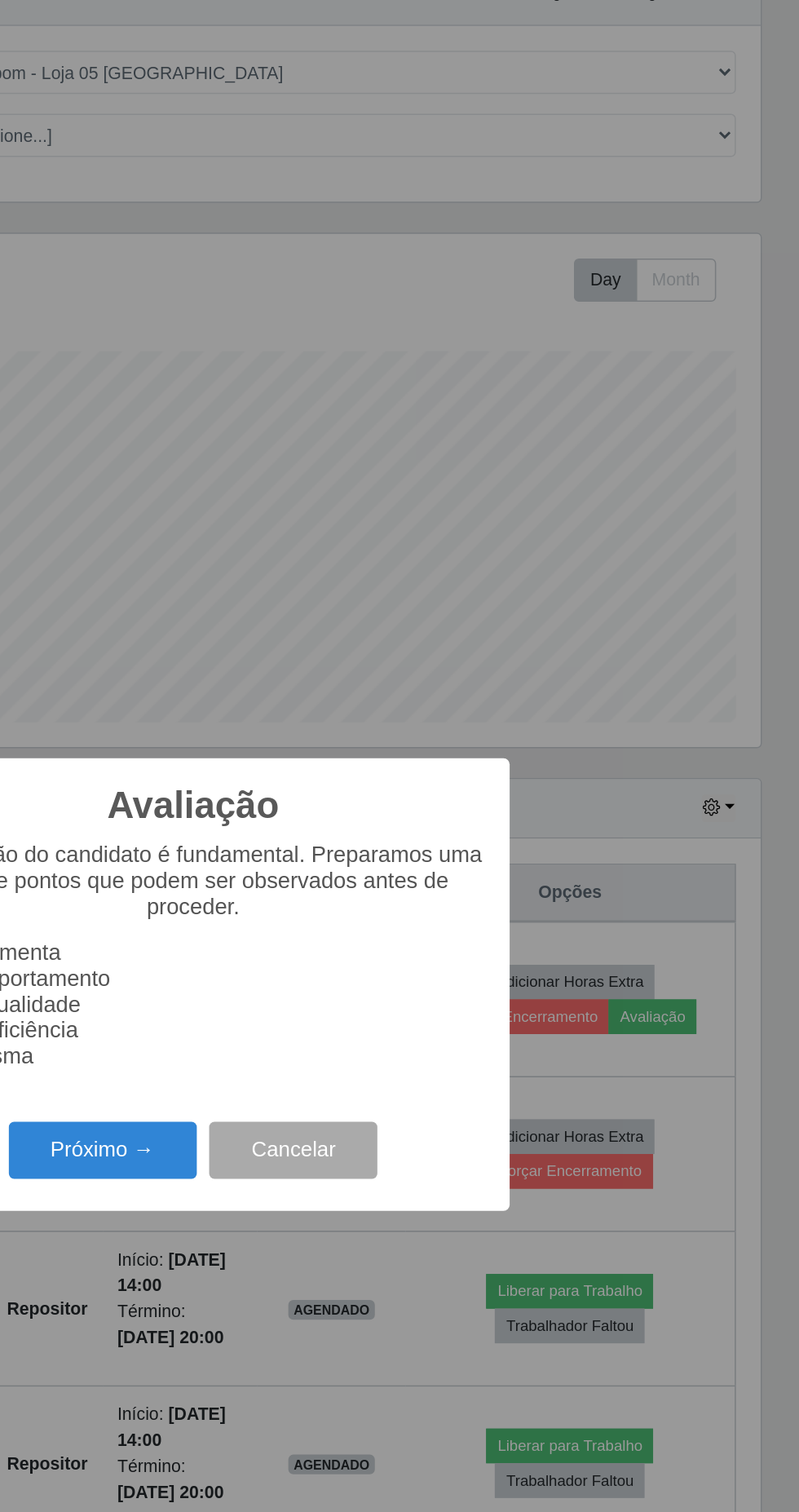
click at [366, 885] on button "Próximo →" at bounding box center [340, 866] width 124 height 39
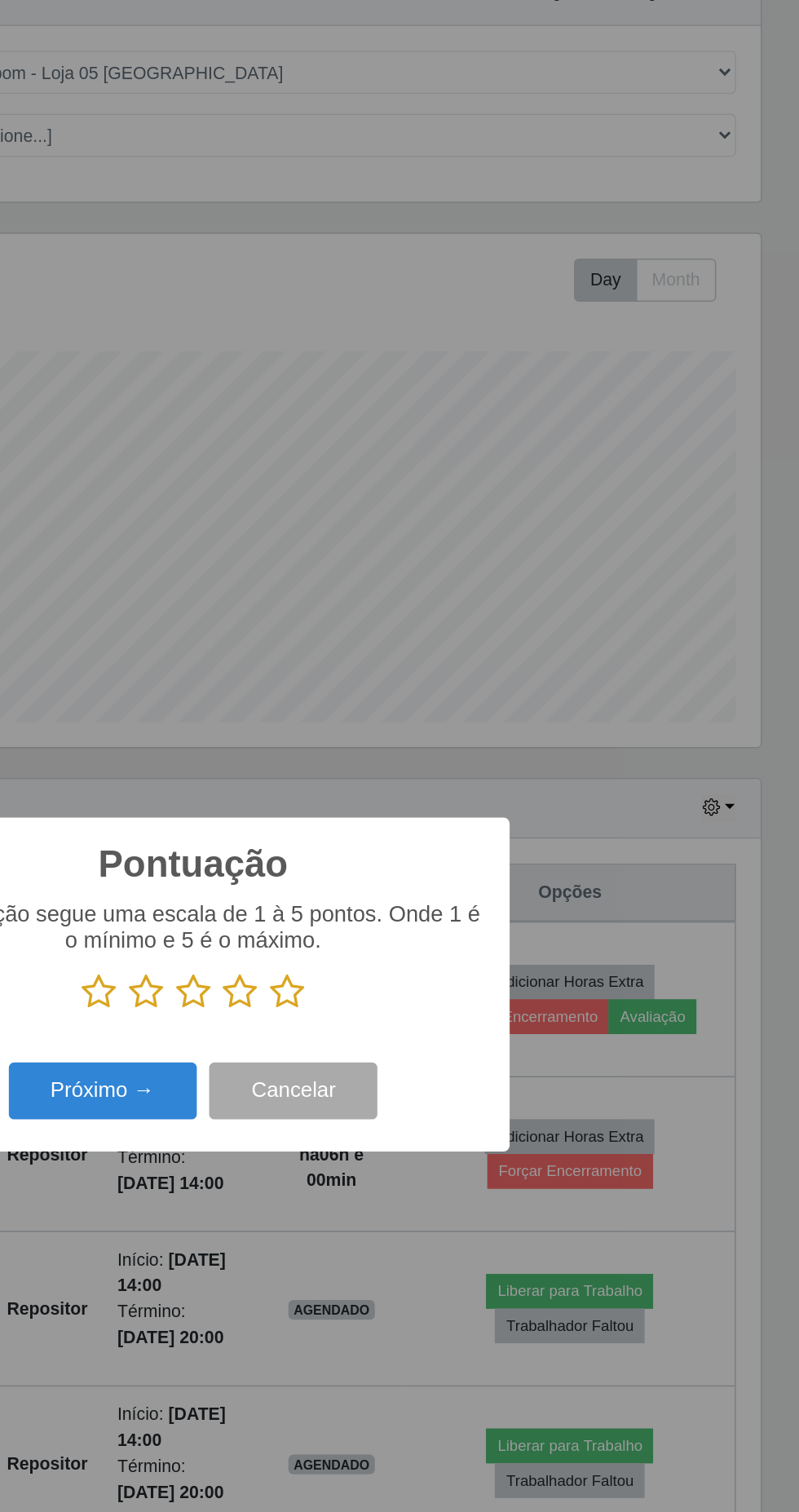
click at [461, 773] on icon at bounding box center [462, 761] width 23 height 24
click at [451, 773] on input "radio" at bounding box center [451, 773] width 0 height 0
click at [365, 846] on button "Próximo →" at bounding box center [340, 826] width 124 height 39
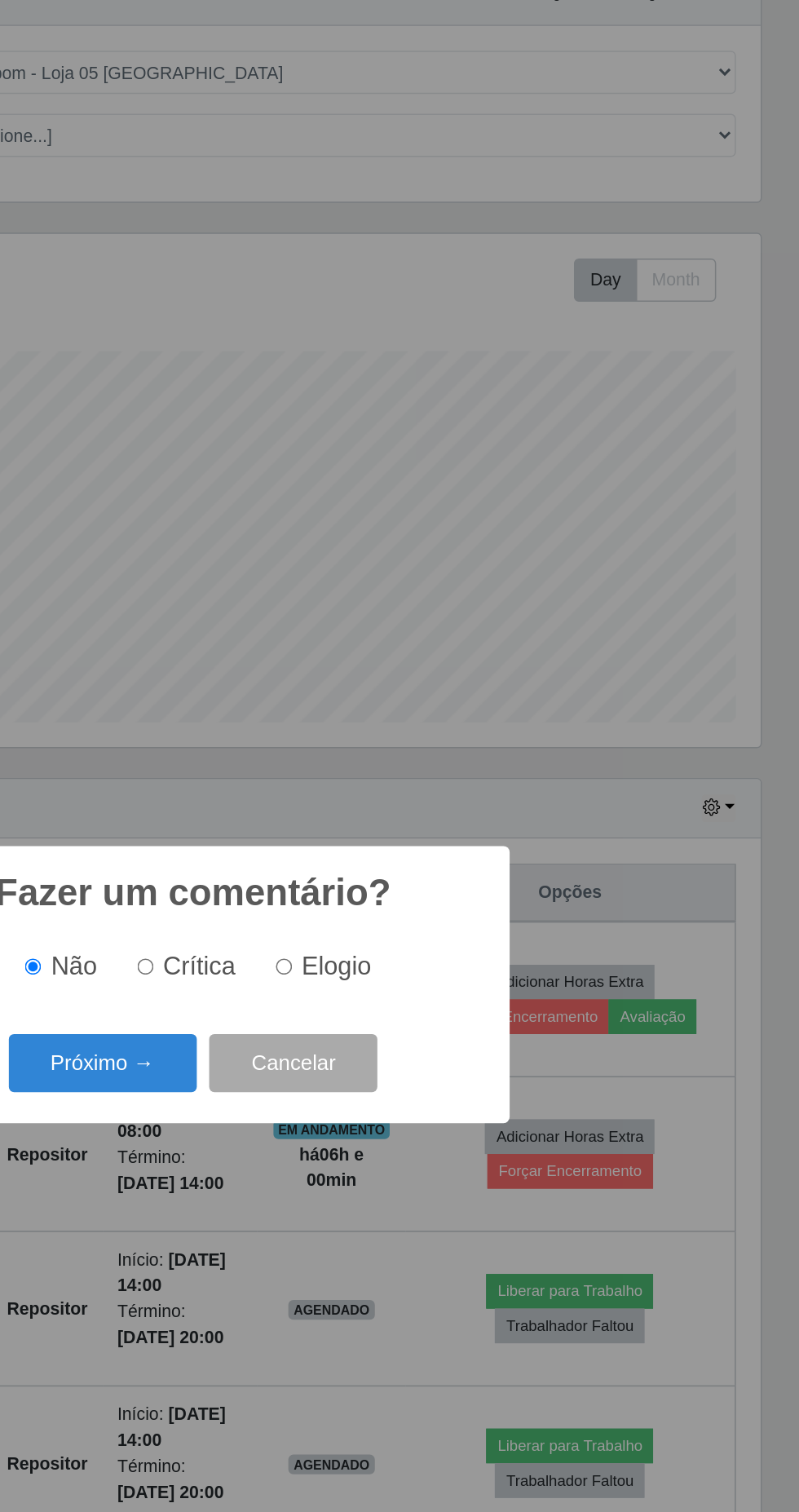
click at [485, 753] on span "Elogio" at bounding box center [494, 743] width 45 height 18
click at [465, 749] on input "Elogio" at bounding box center [459, 743] width 11 height 11
radio input "true"
click at [355, 827] on button "Próximo →" at bounding box center [340, 808] width 124 height 39
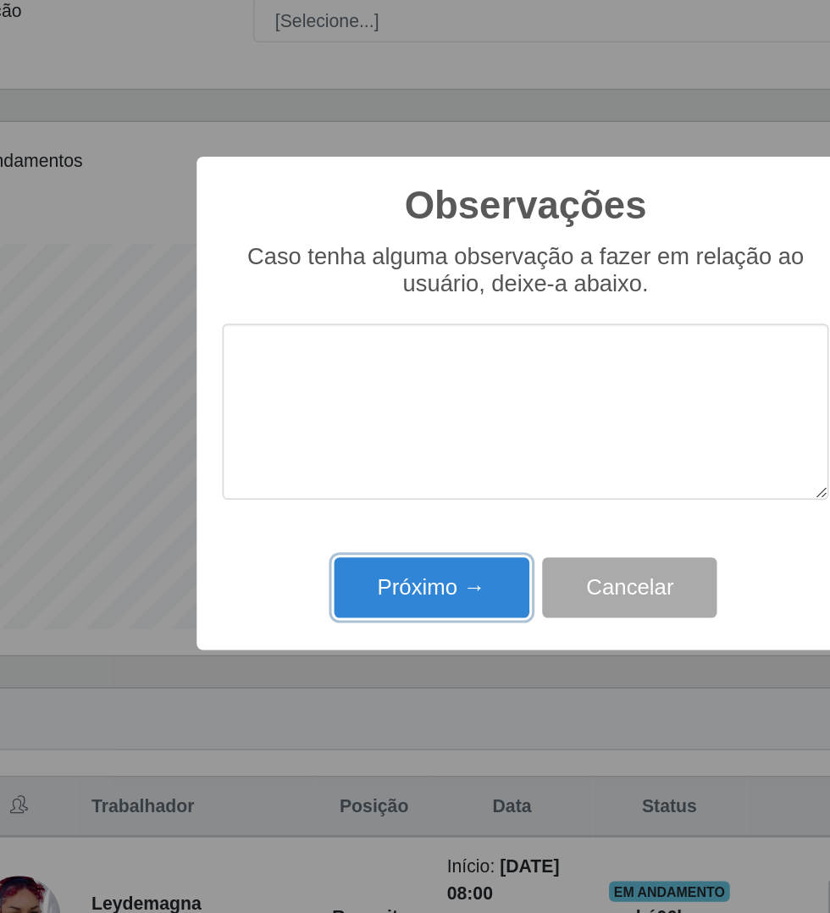
click at [374, 579] on button "Próximo →" at bounding box center [353, 578] width 129 height 40
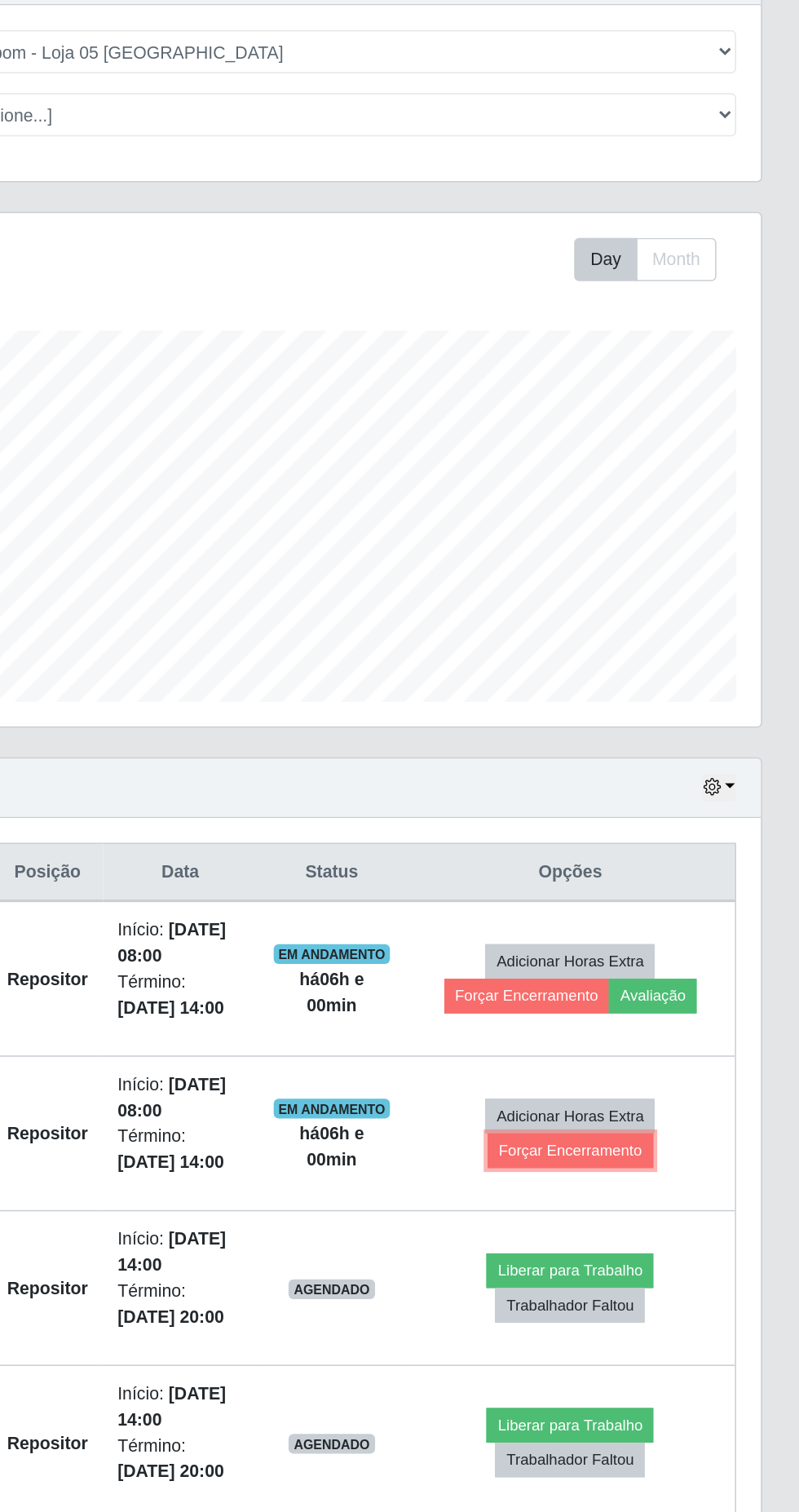
click at [667, 876] on button "Forçar Encerramento" at bounding box center [648, 879] width 109 height 23
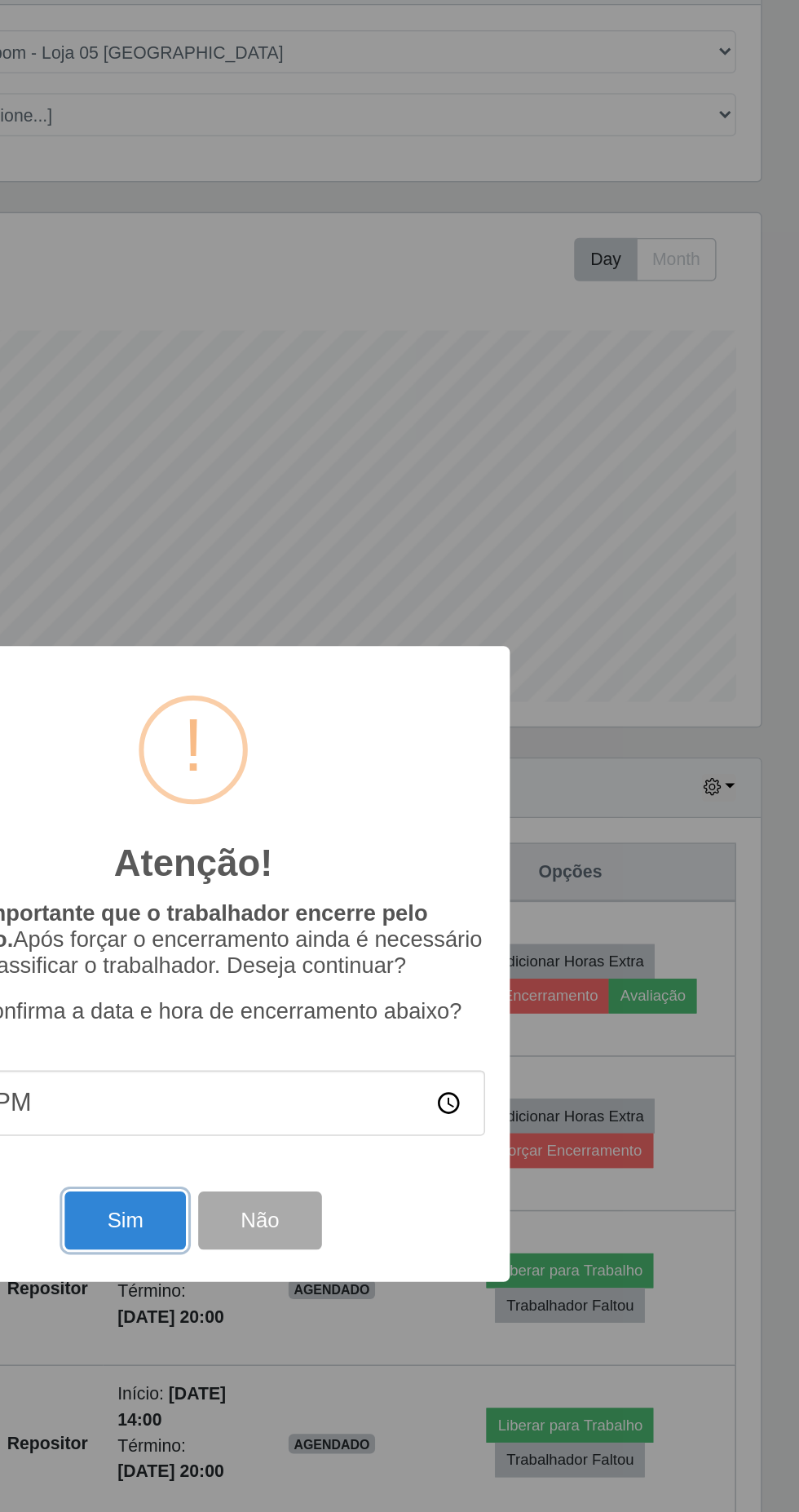
click at [358, 945] on button "Sim" at bounding box center [354, 925] width 79 height 39
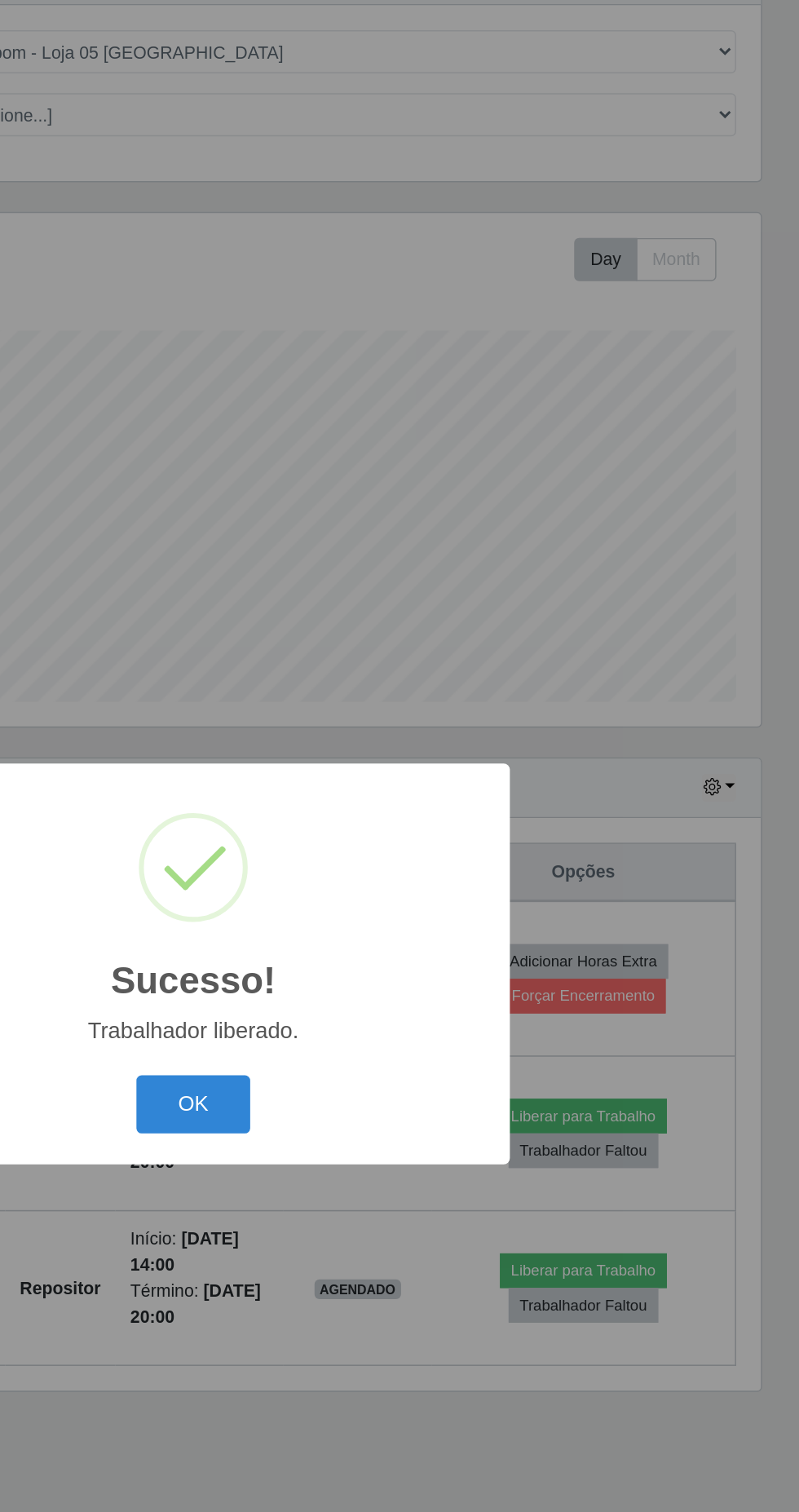
click at [402, 868] on button "OK" at bounding box center [400, 848] width 76 height 39
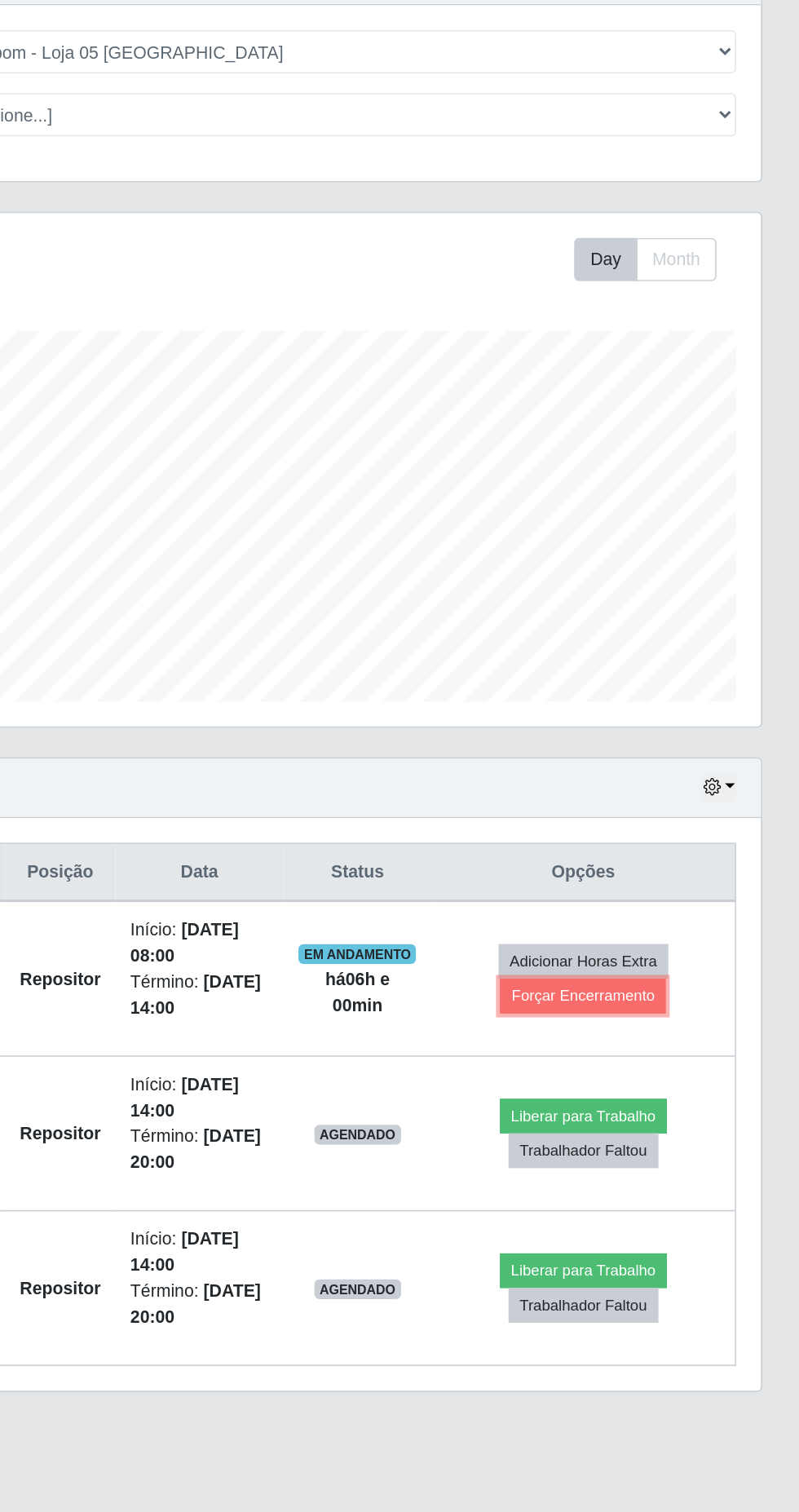
click at [670, 779] on button "Forçar Encerramento" at bounding box center [656, 777] width 109 height 23
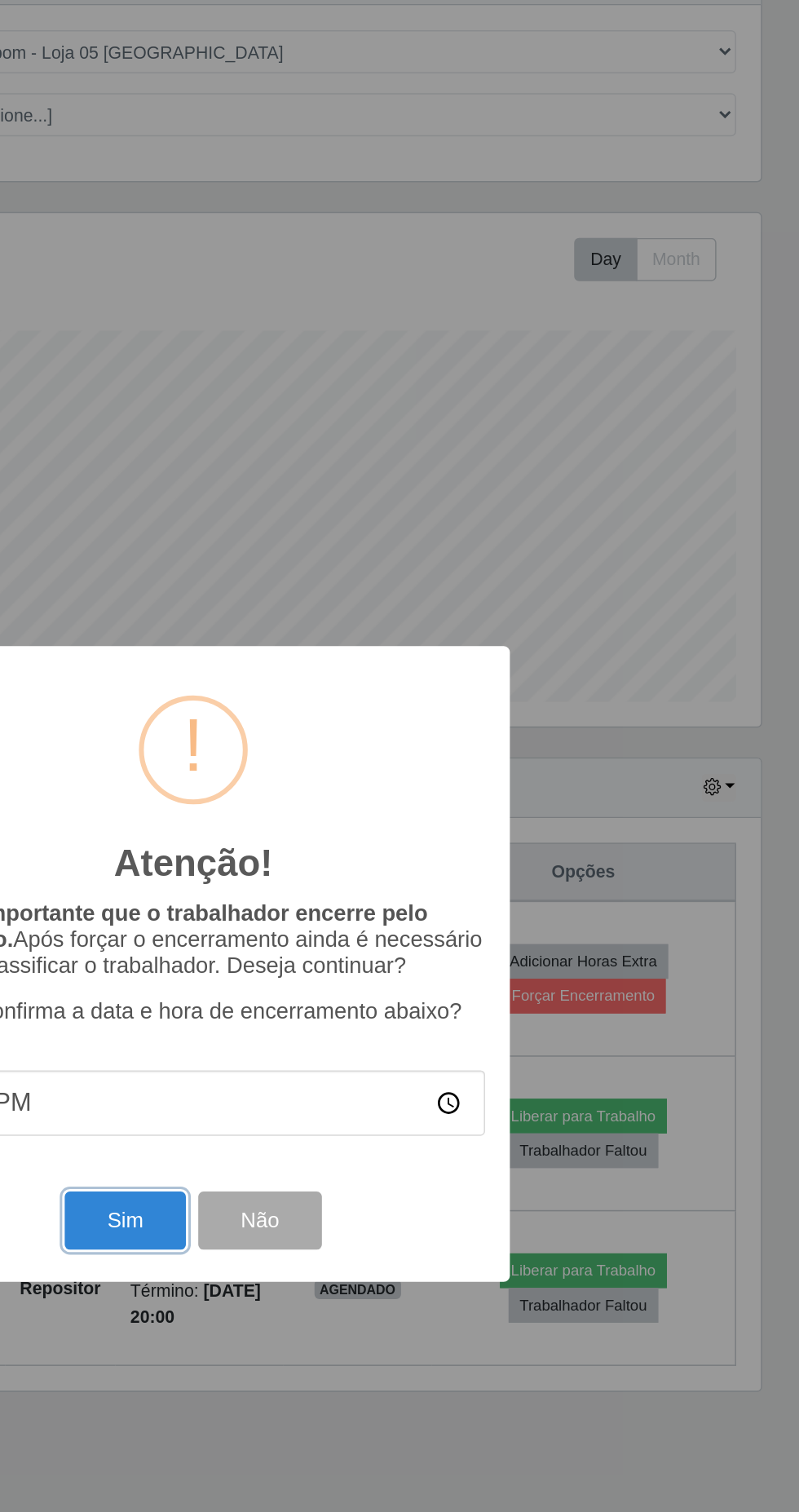
click at [360, 945] on button "Sim" at bounding box center [354, 925] width 79 height 39
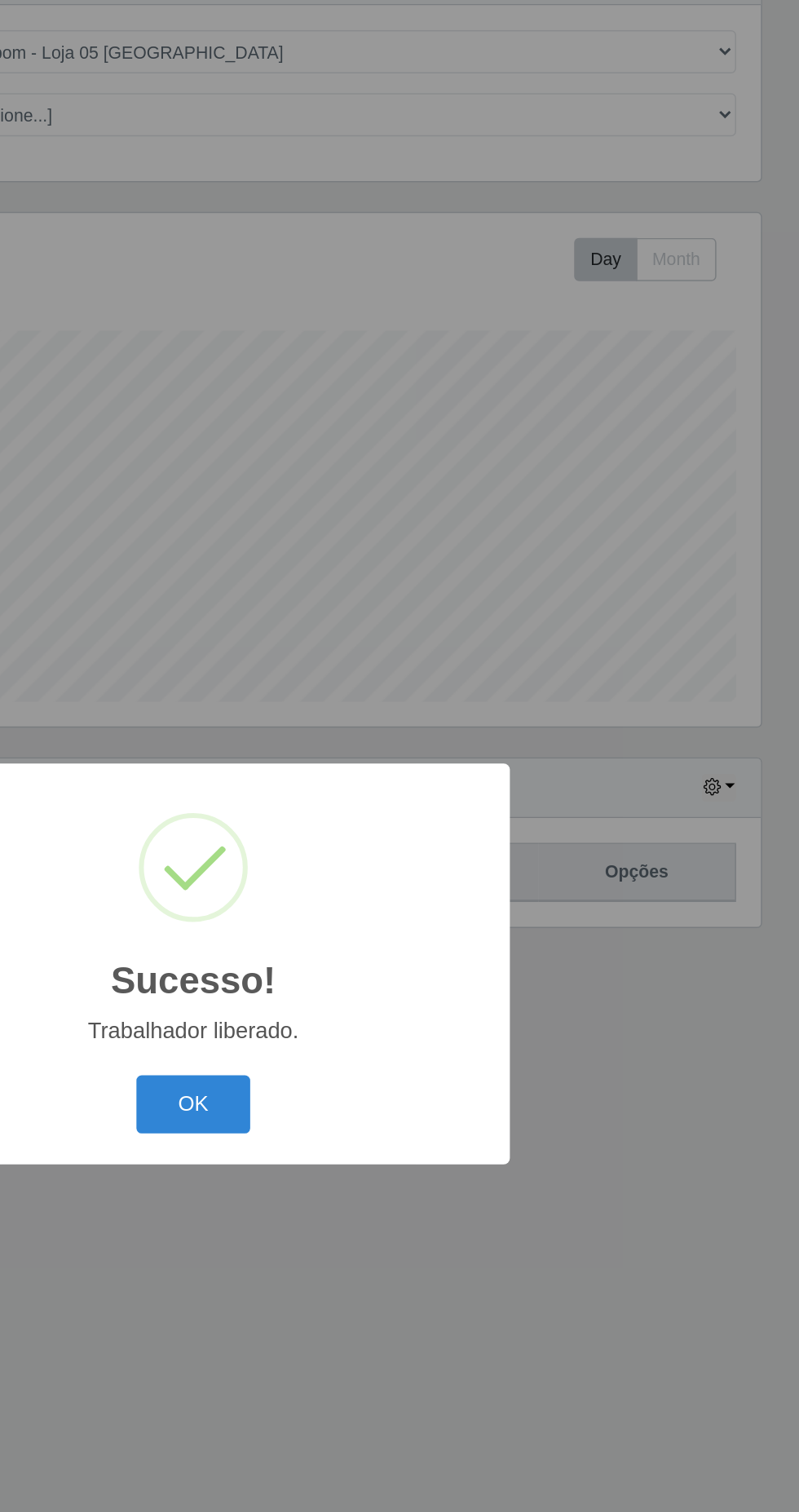
click at [404, 868] on button "OK" at bounding box center [400, 848] width 76 height 39
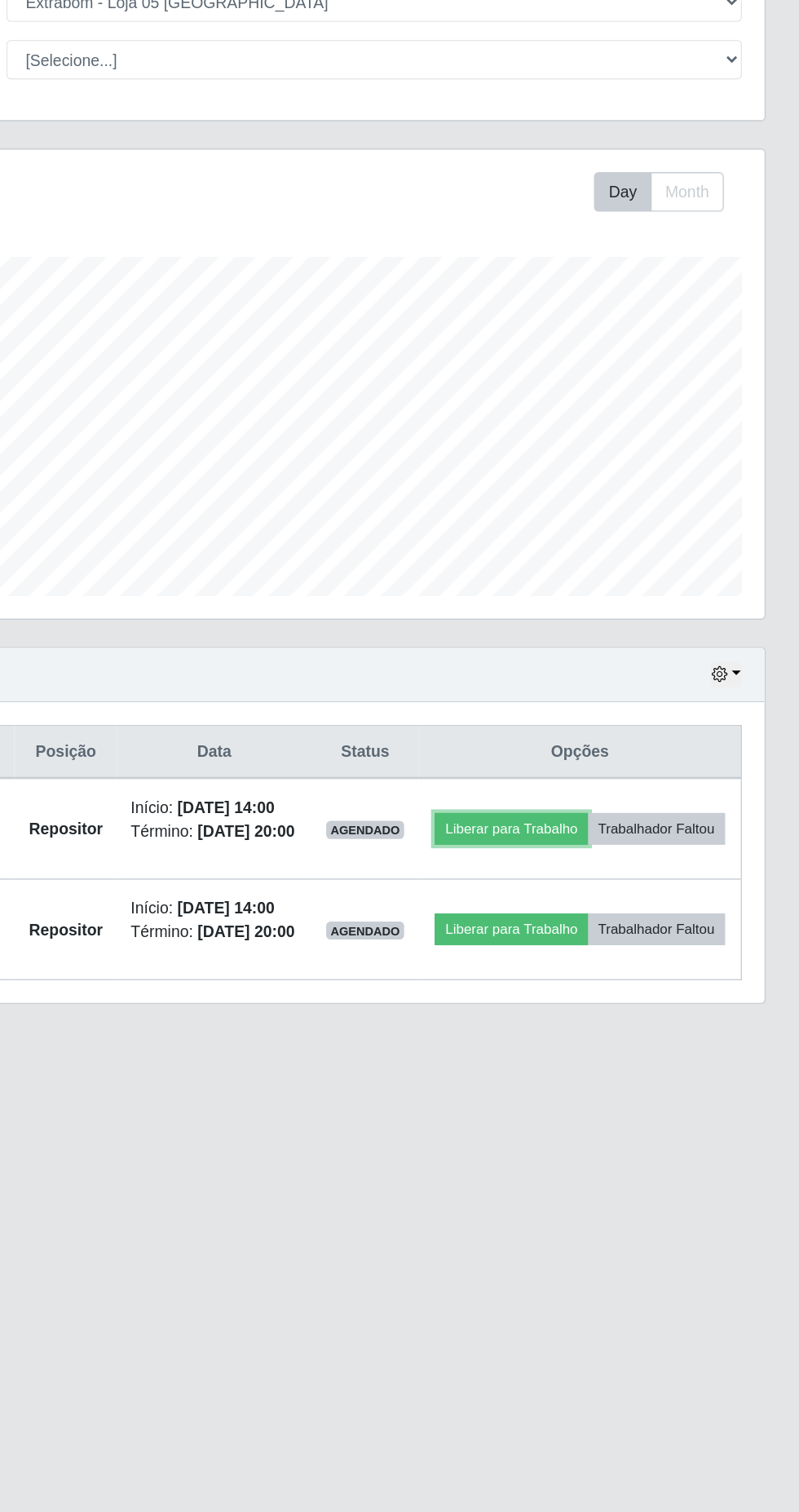
click at [646, 744] on button "Liberar para Trabalho" at bounding box center [590, 751] width 110 height 23
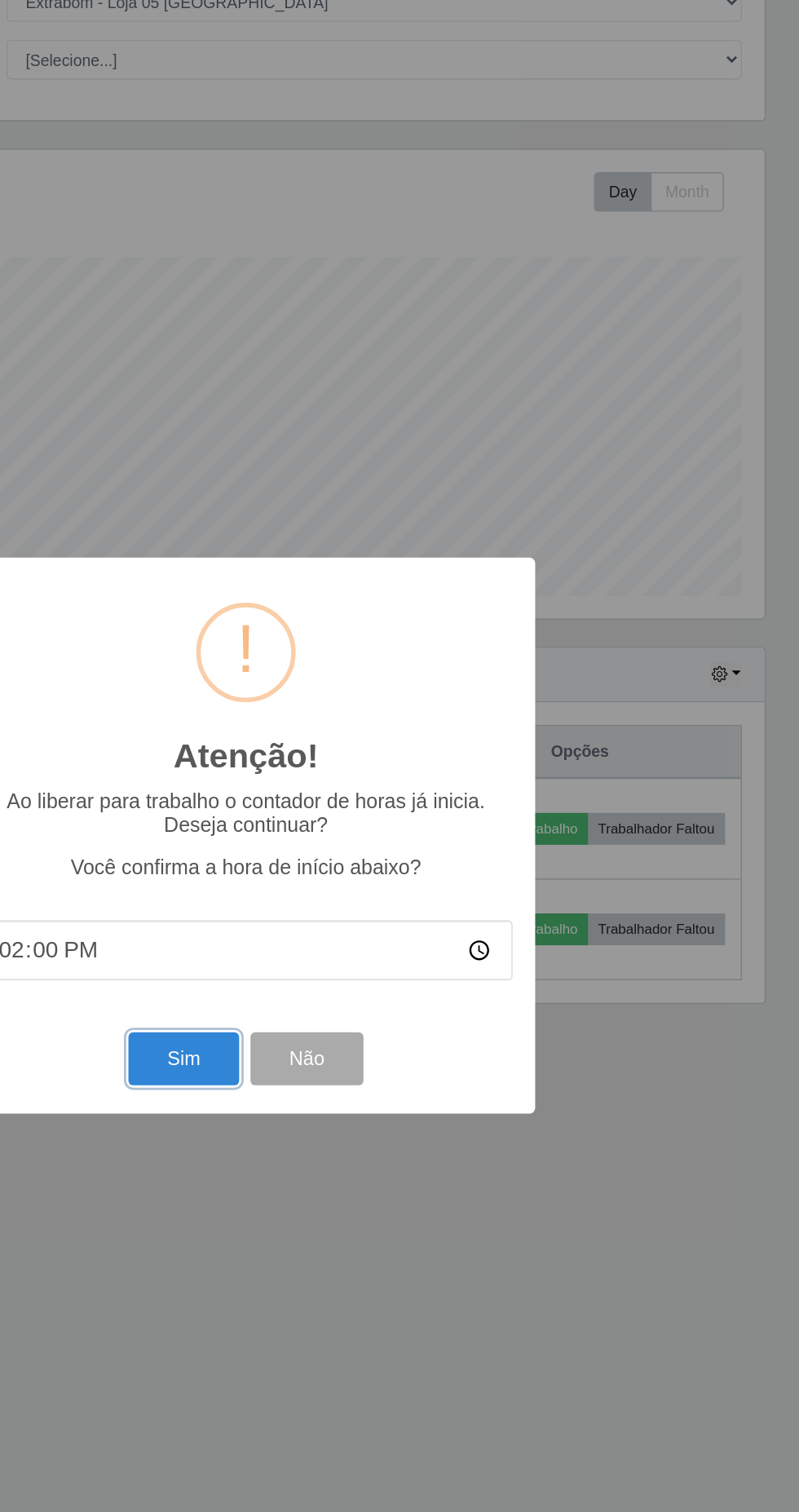
click at [355, 920] on button "Sim" at bounding box center [354, 918] width 79 height 39
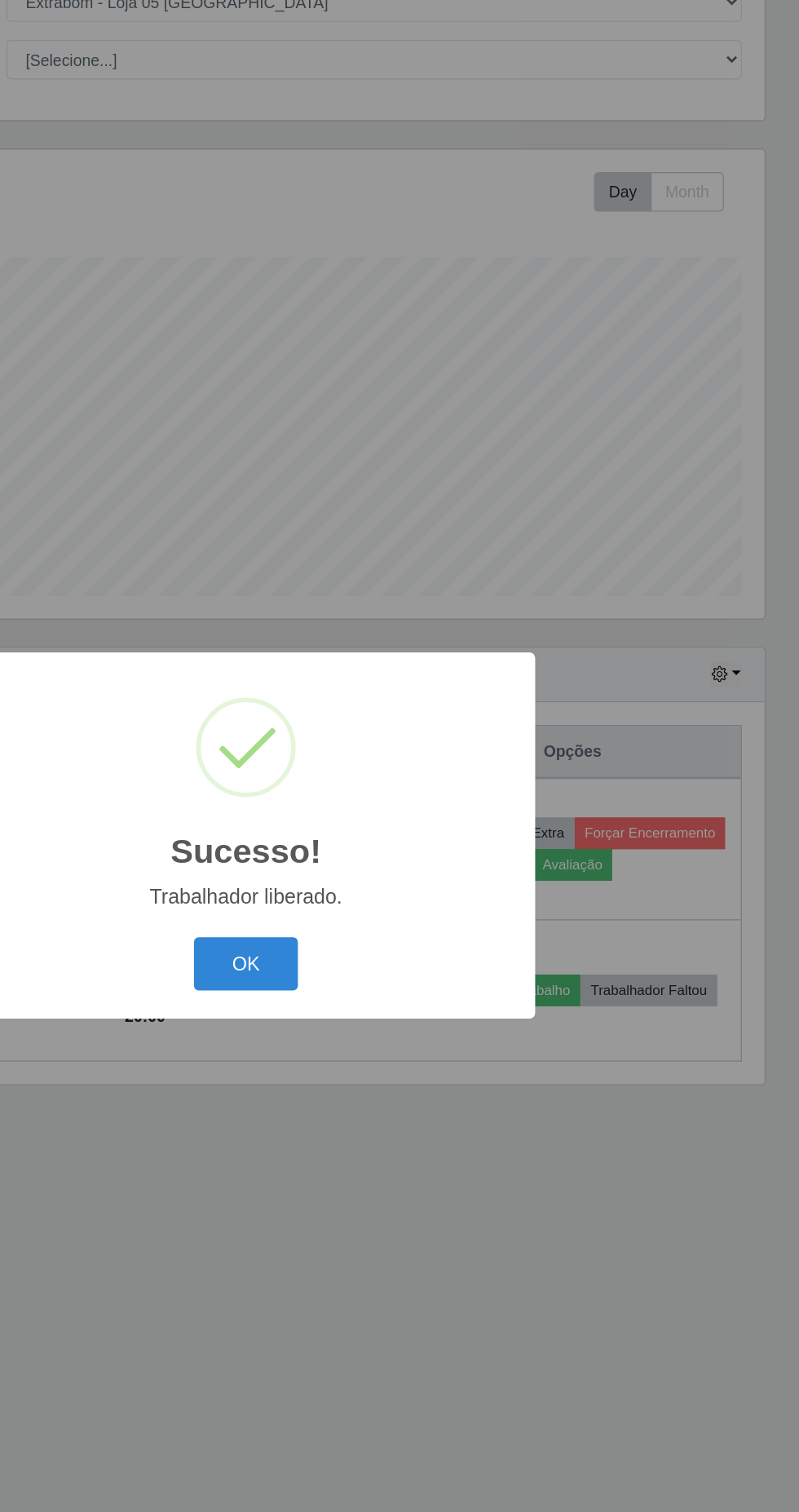
click at [399, 847] on button "OK" at bounding box center [400, 848] width 76 height 39
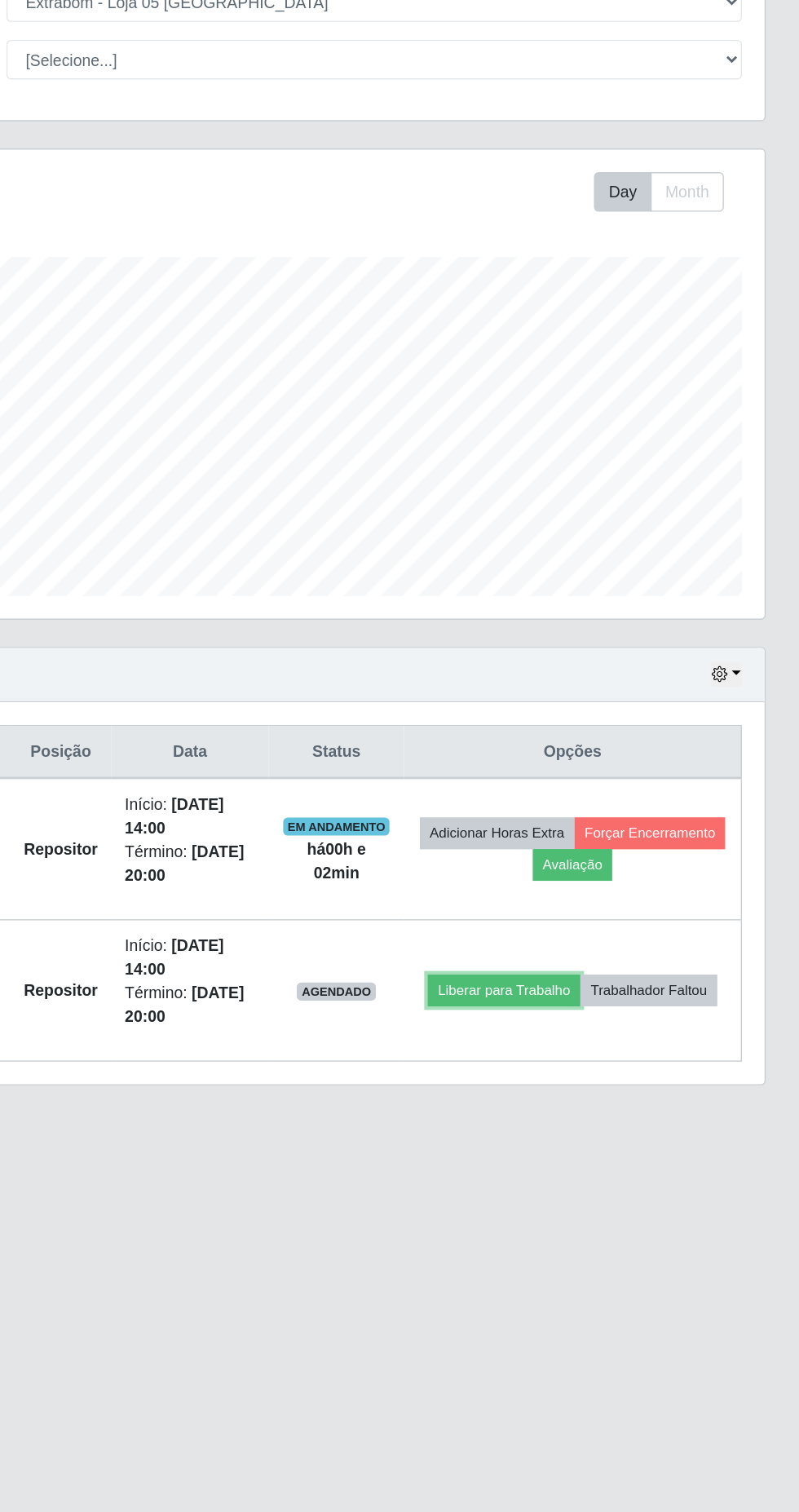
click at [594, 861] on button "Liberar para Trabalho" at bounding box center [585, 868] width 110 height 23
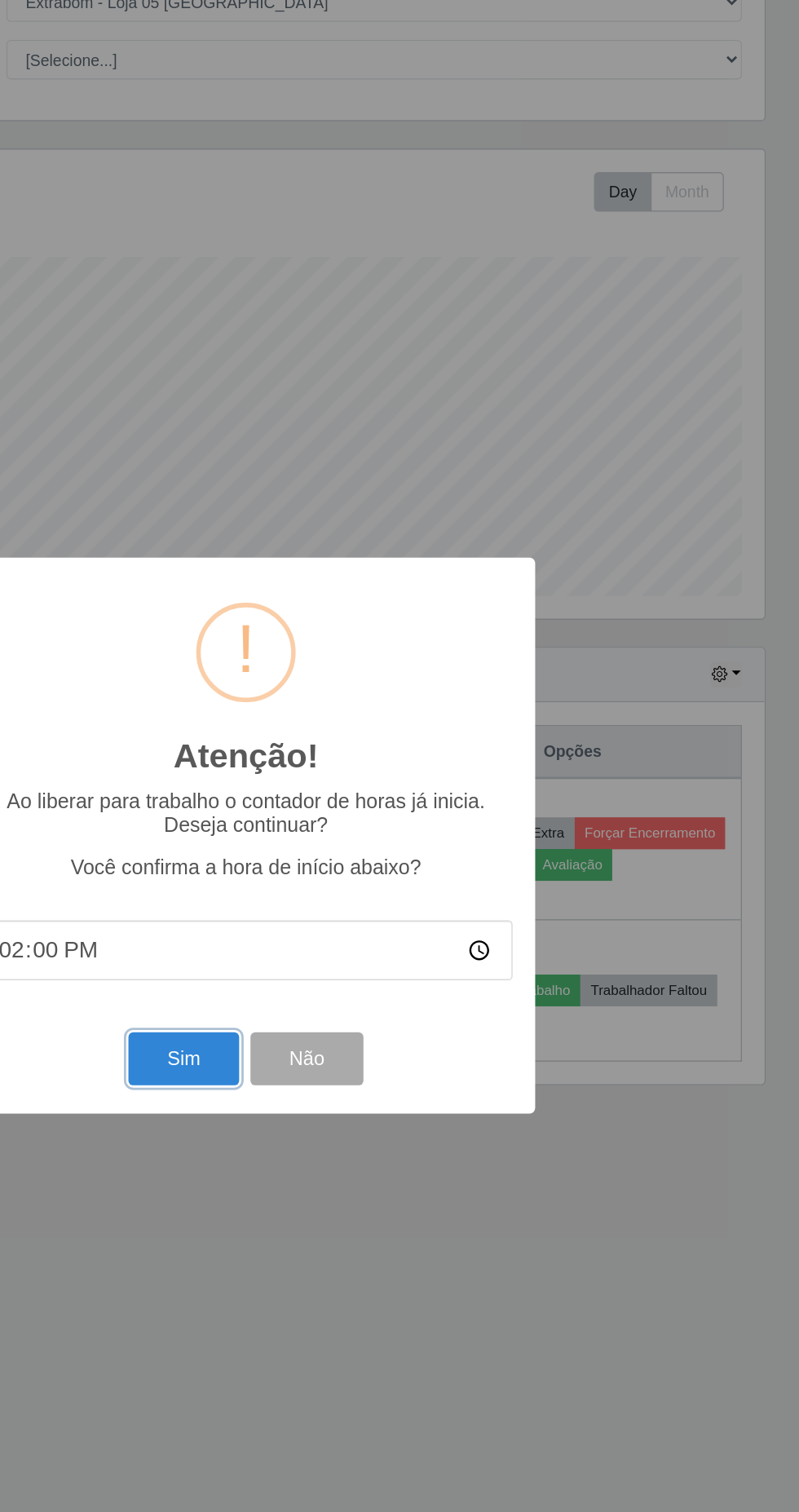
click at [366, 920] on button "Sim" at bounding box center [354, 918] width 79 height 39
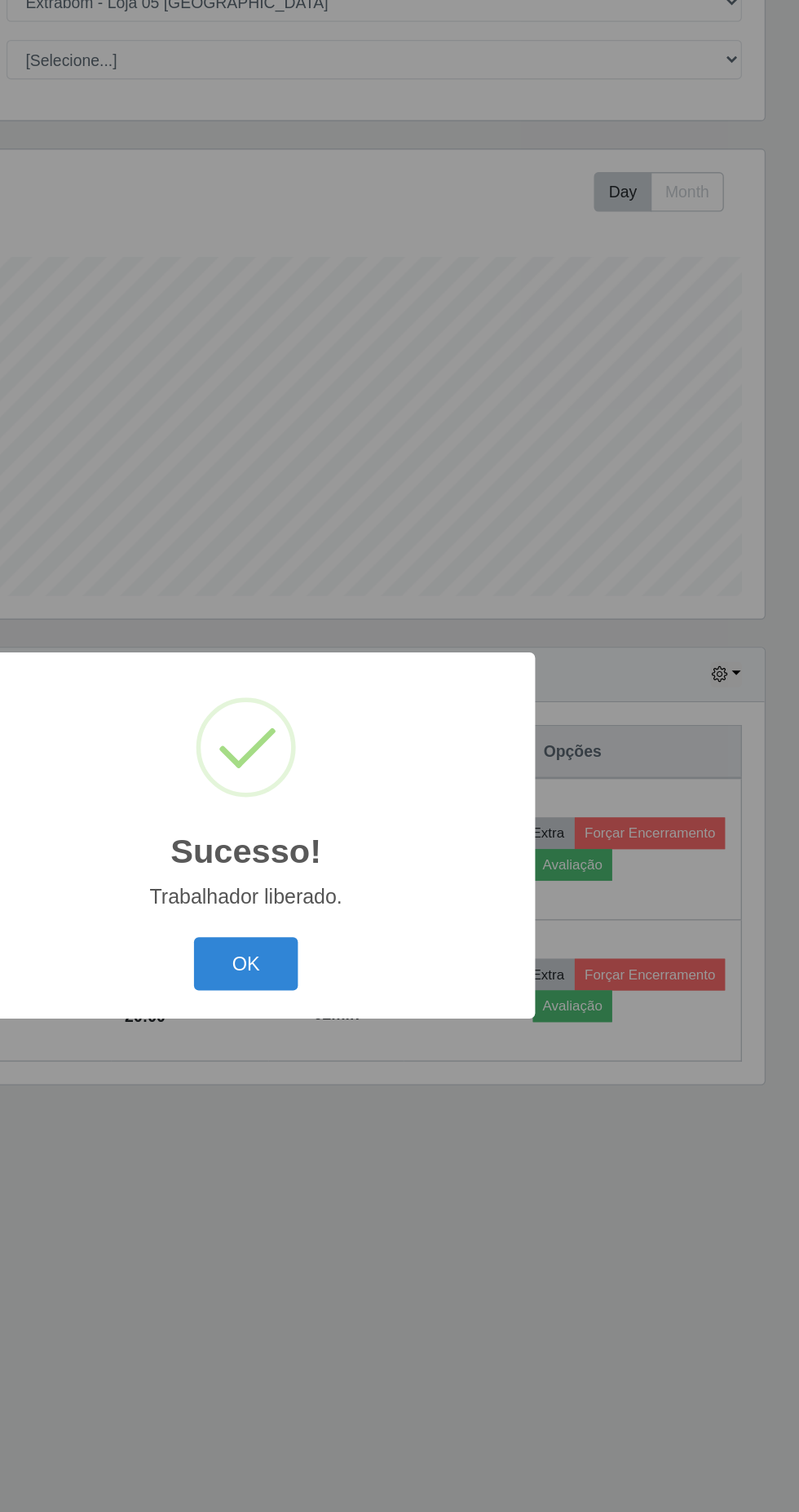
click at [397, 845] on button "OK" at bounding box center [400, 848] width 76 height 39
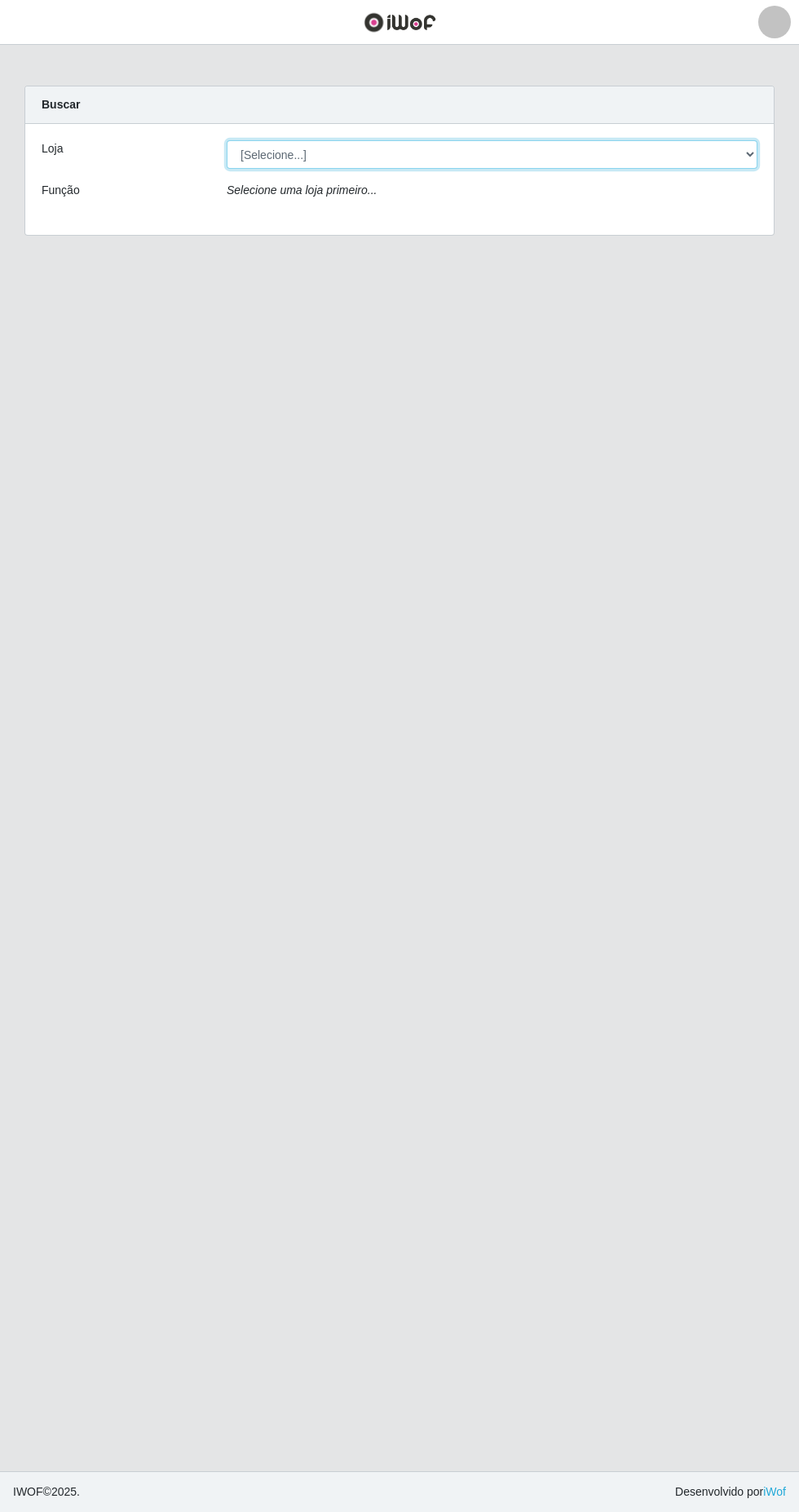
click at [644, 155] on select "[Selecione...] Extrabom - Loja 05 [GEOGRAPHIC_DATA]" at bounding box center [491, 155] width 530 height 29
select select "494"
